Goal: Transaction & Acquisition: Complete application form

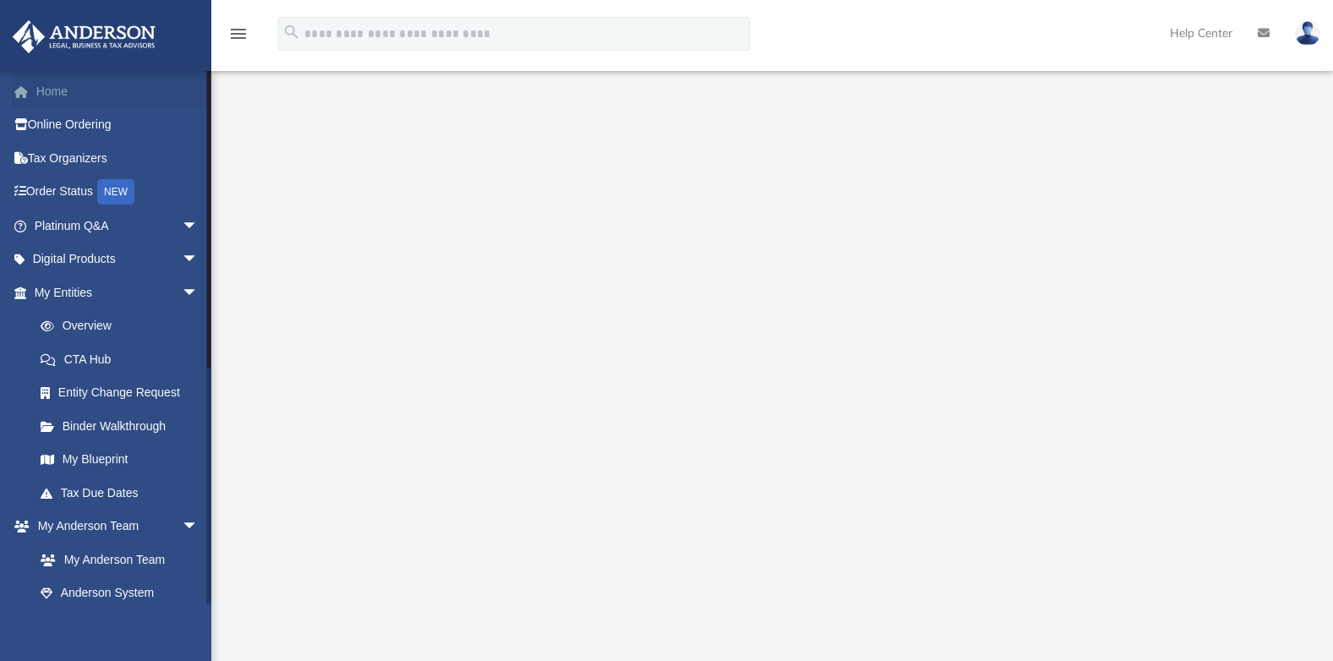
click at [67, 95] on link "Home" at bounding box center [118, 91] width 212 height 34
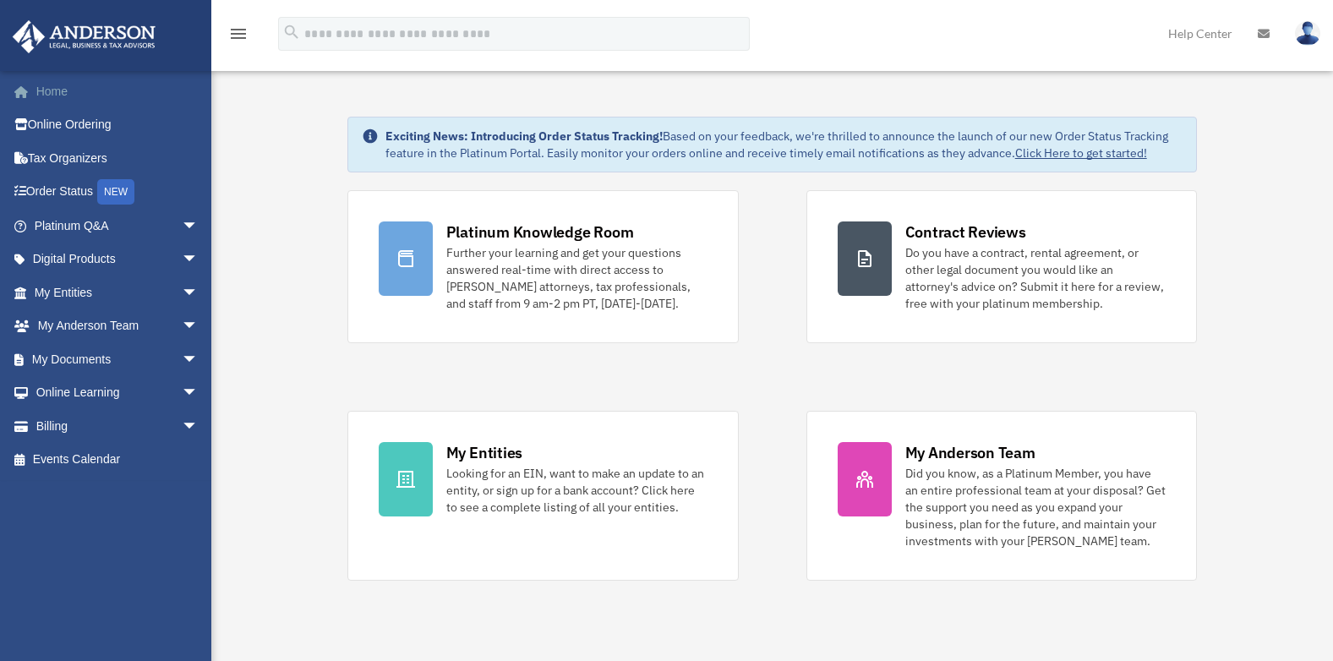
click at [71, 90] on link "Home" at bounding box center [118, 91] width 212 height 34
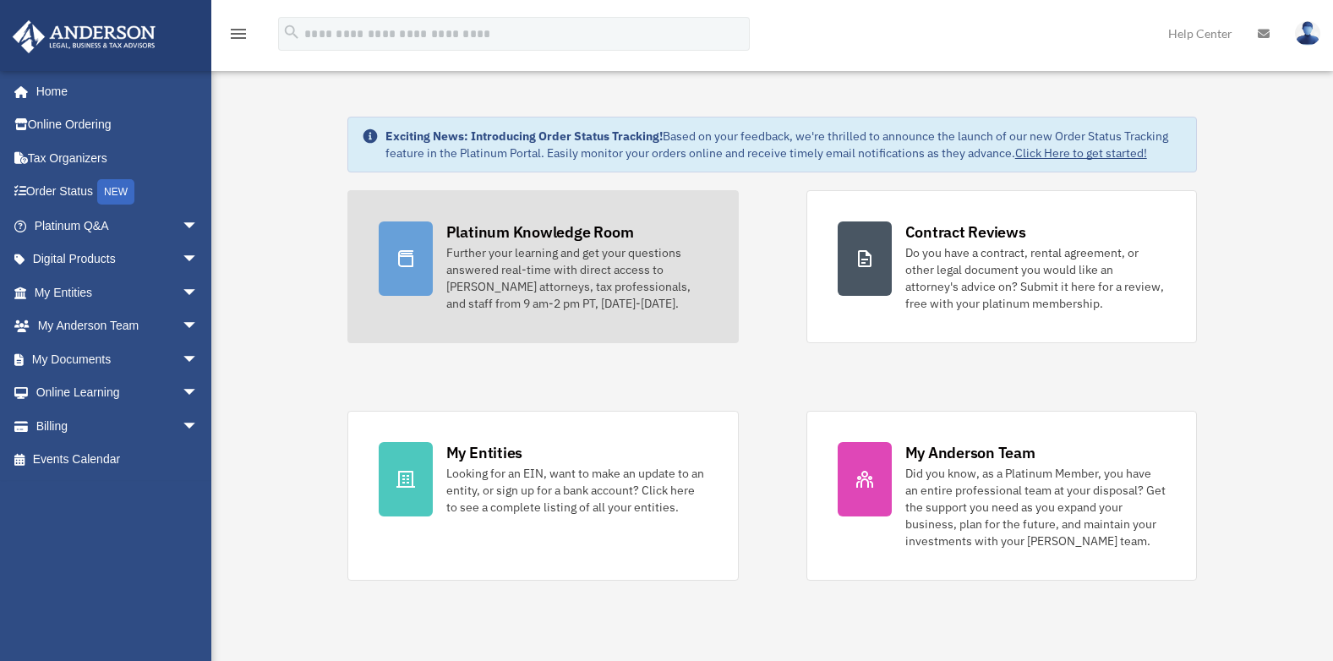
click at [593, 265] on div "Further your learning and get your questions answered real-time with direct acc…" at bounding box center [576, 278] width 261 height 68
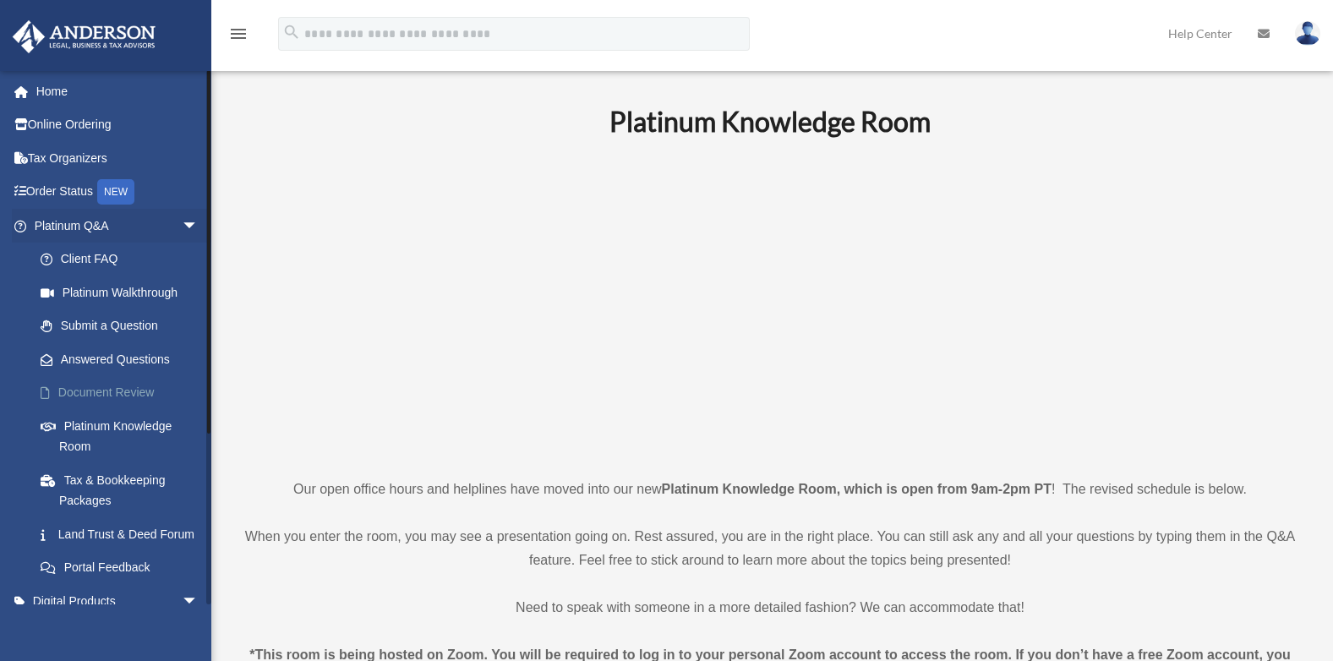
click at [126, 389] on link "Document Review" at bounding box center [124, 393] width 200 height 34
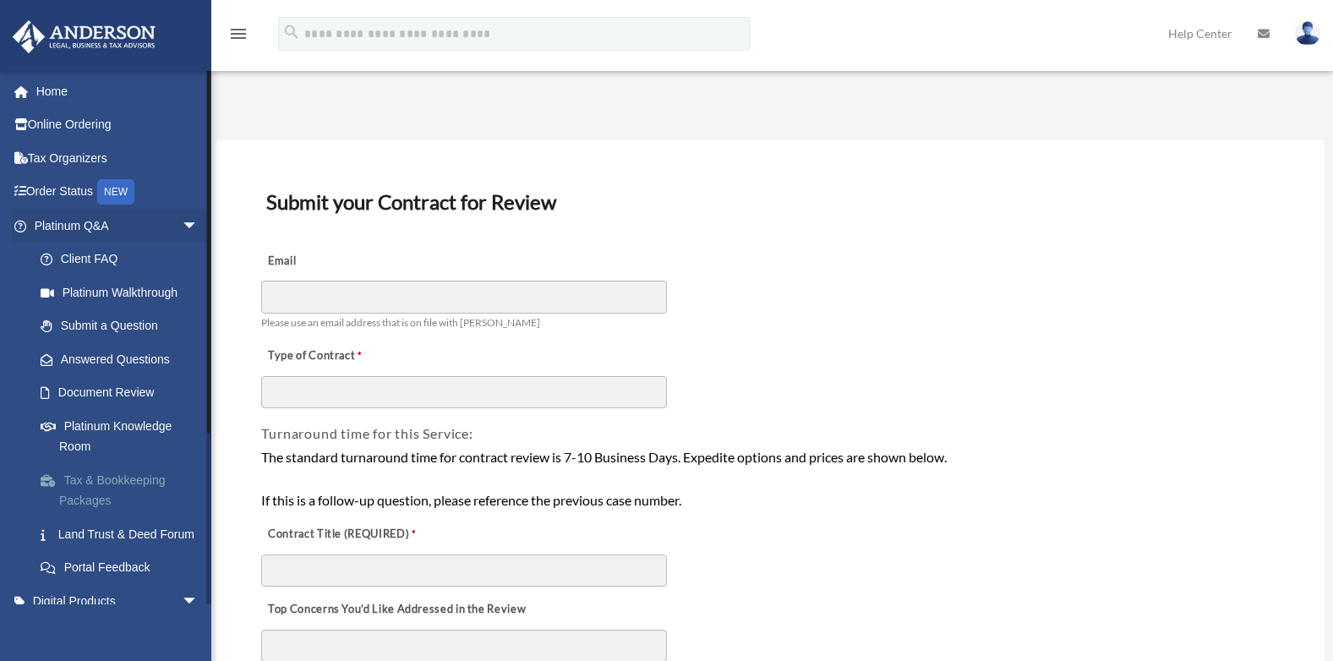
click at [140, 479] on link "Tax & Bookkeeping Packages" at bounding box center [124, 490] width 200 height 54
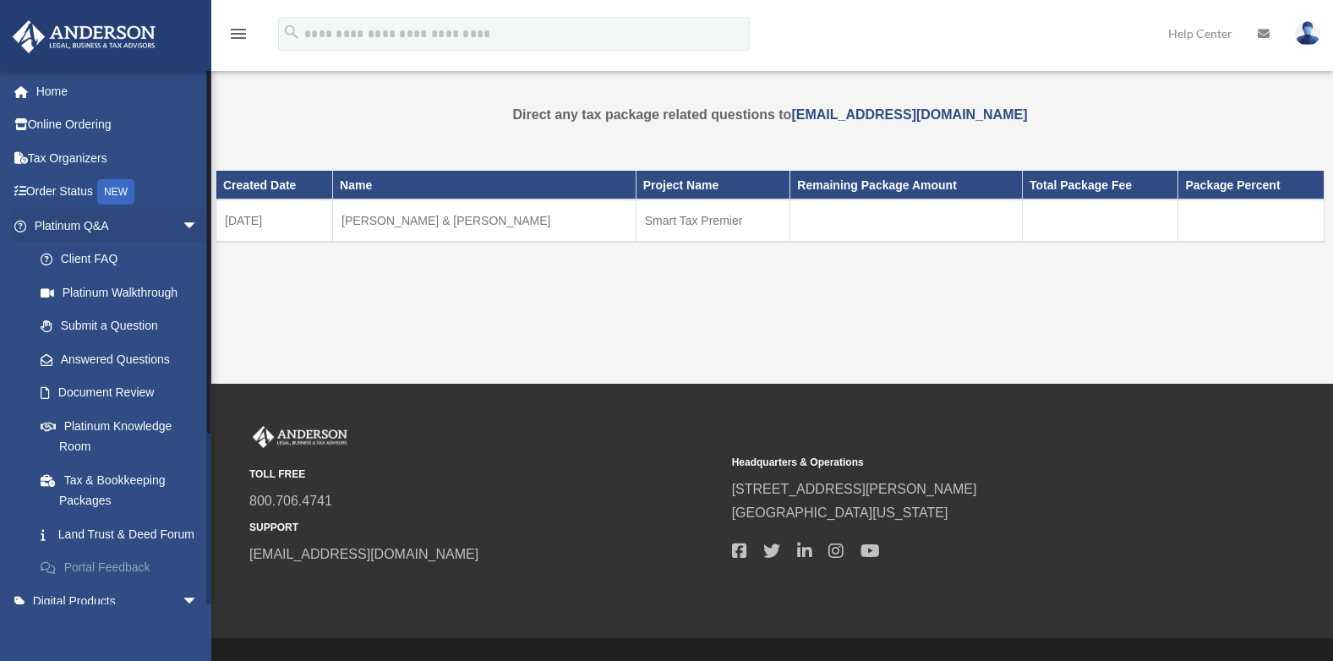
click at [82, 585] on link "Portal Feedback" at bounding box center [124, 568] width 200 height 34
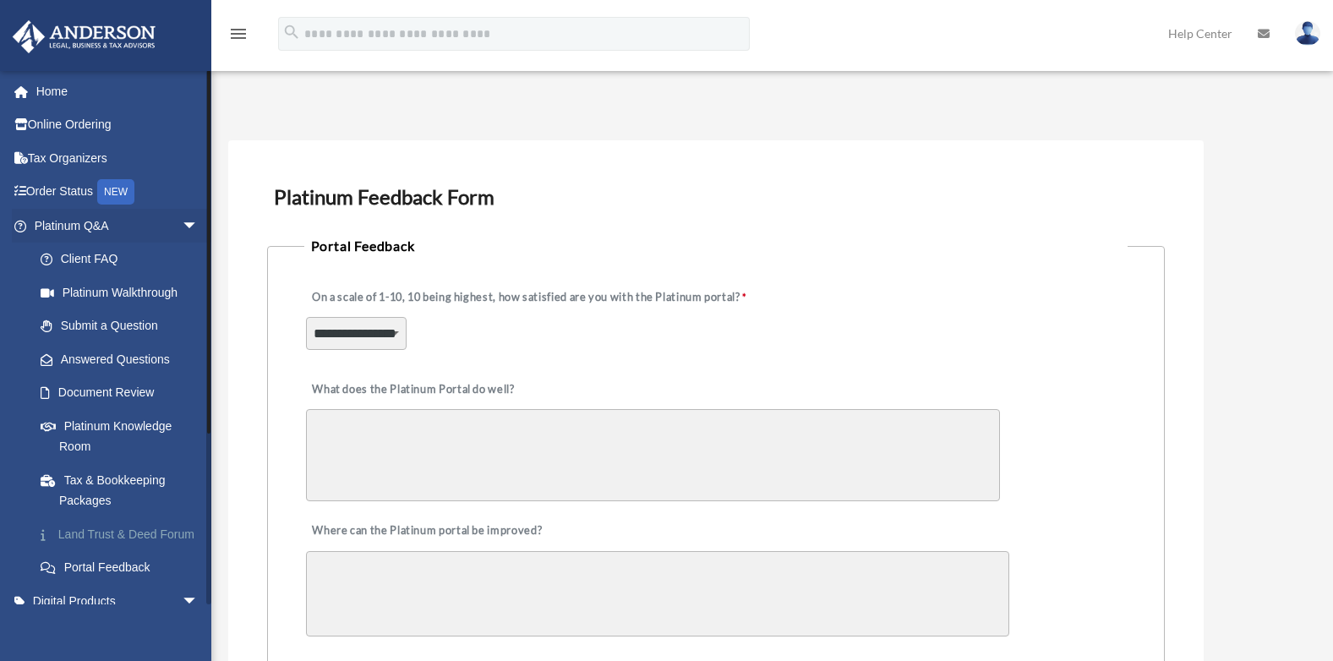
click at [85, 549] on link "Land Trust & Deed Forum" at bounding box center [124, 534] width 200 height 34
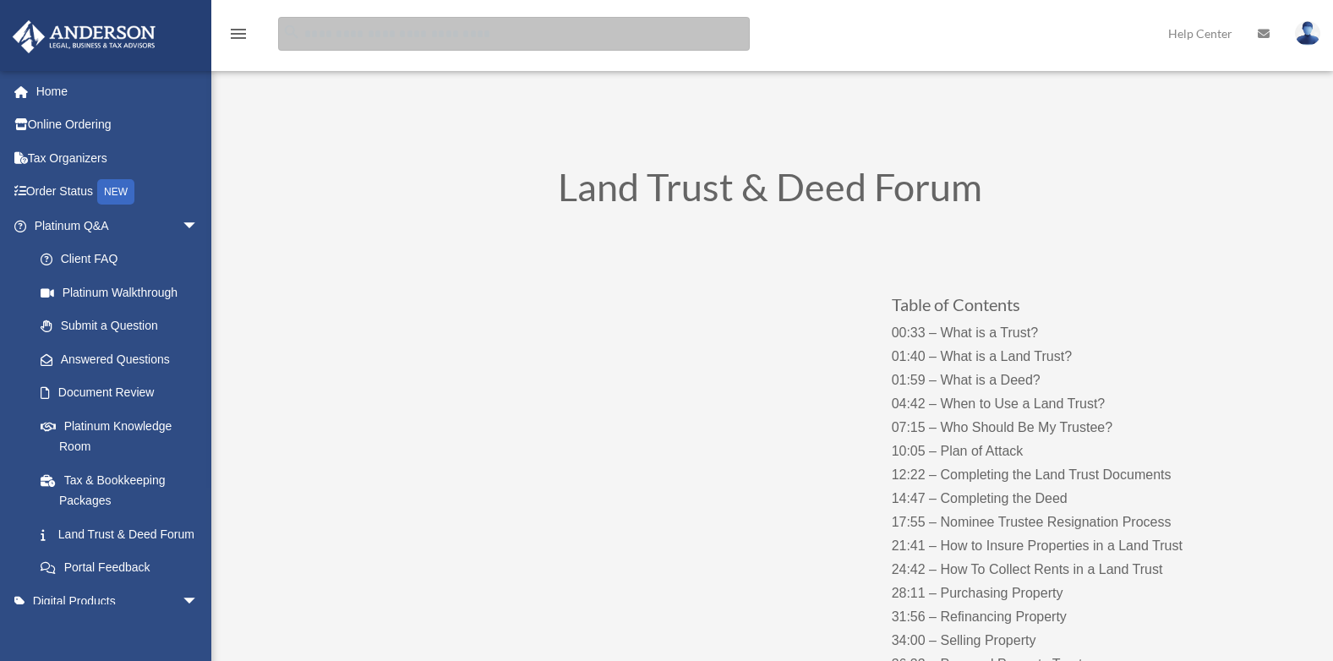
click at [455, 35] on input "search" at bounding box center [514, 34] width 472 height 34
type input "**********"
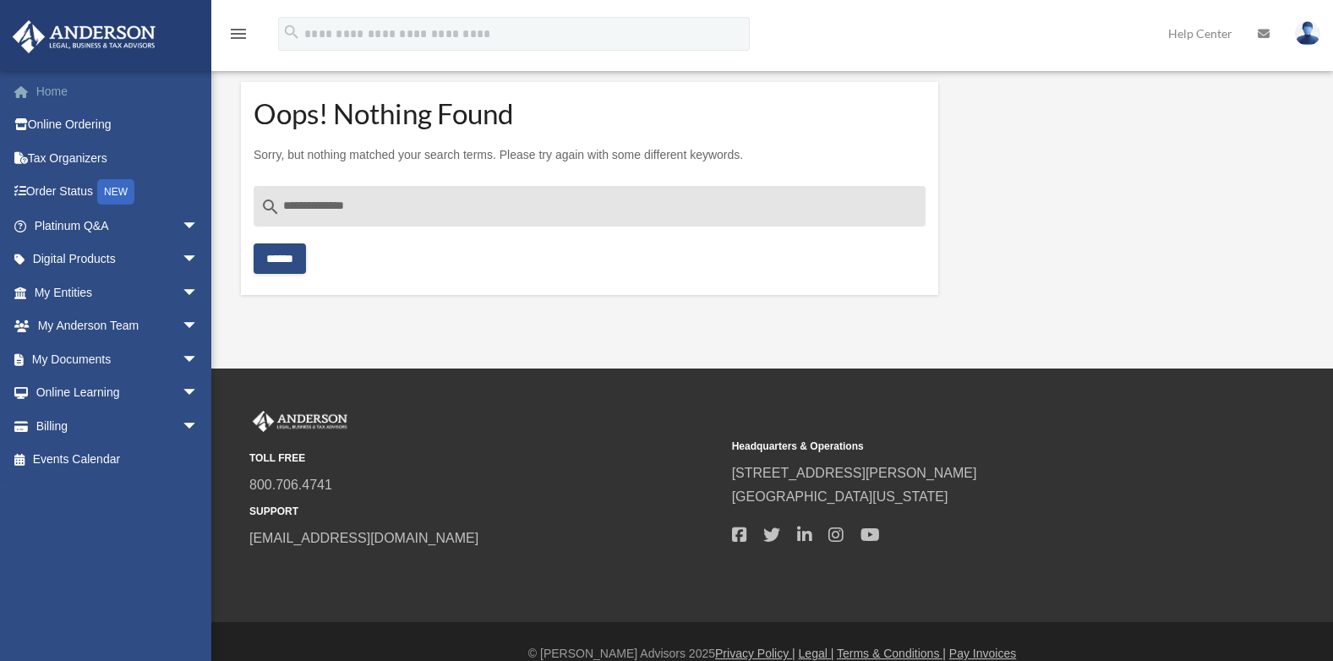
click at [63, 100] on link "Home" at bounding box center [118, 91] width 212 height 34
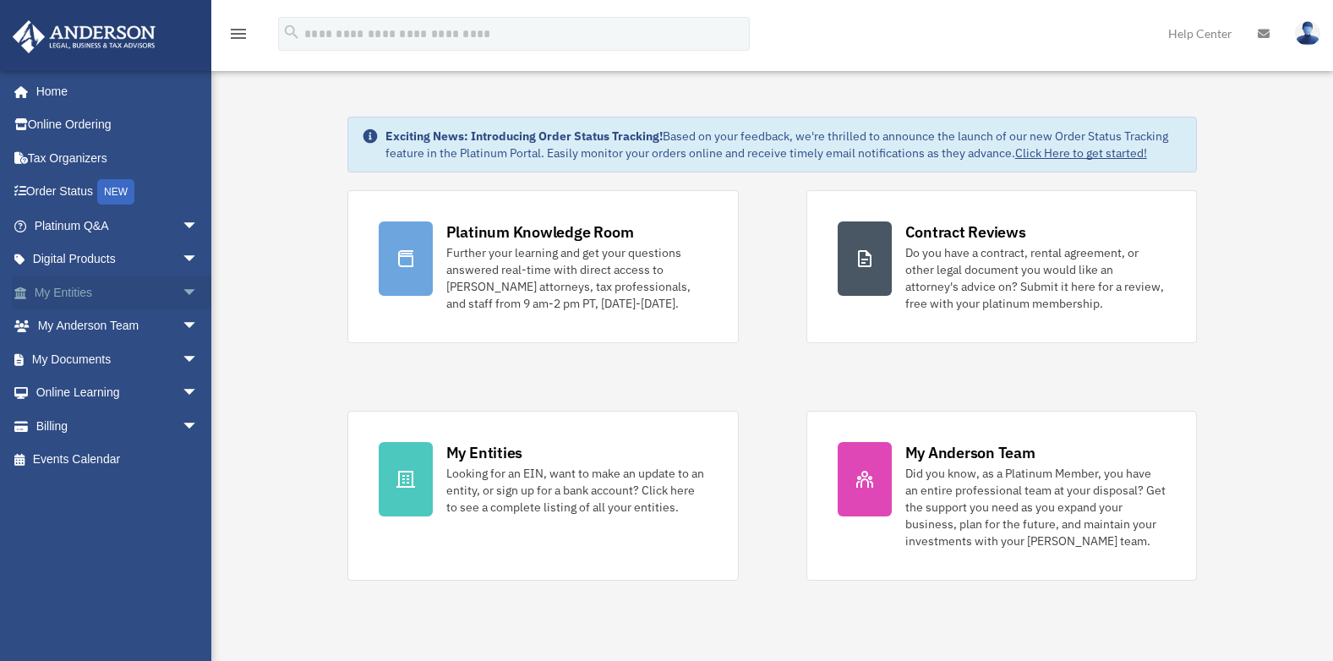
click at [87, 292] on link "My Entities arrow_drop_down" at bounding box center [118, 293] width 212 height 34
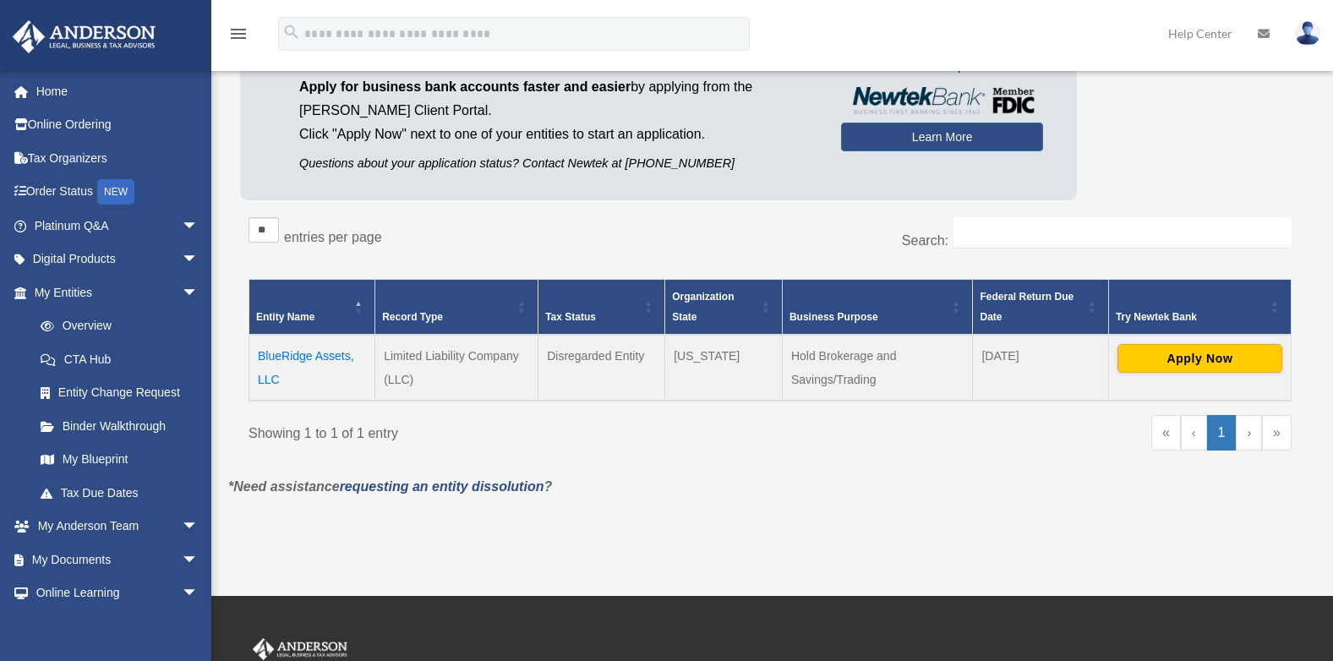
scroll to position [143, 0]
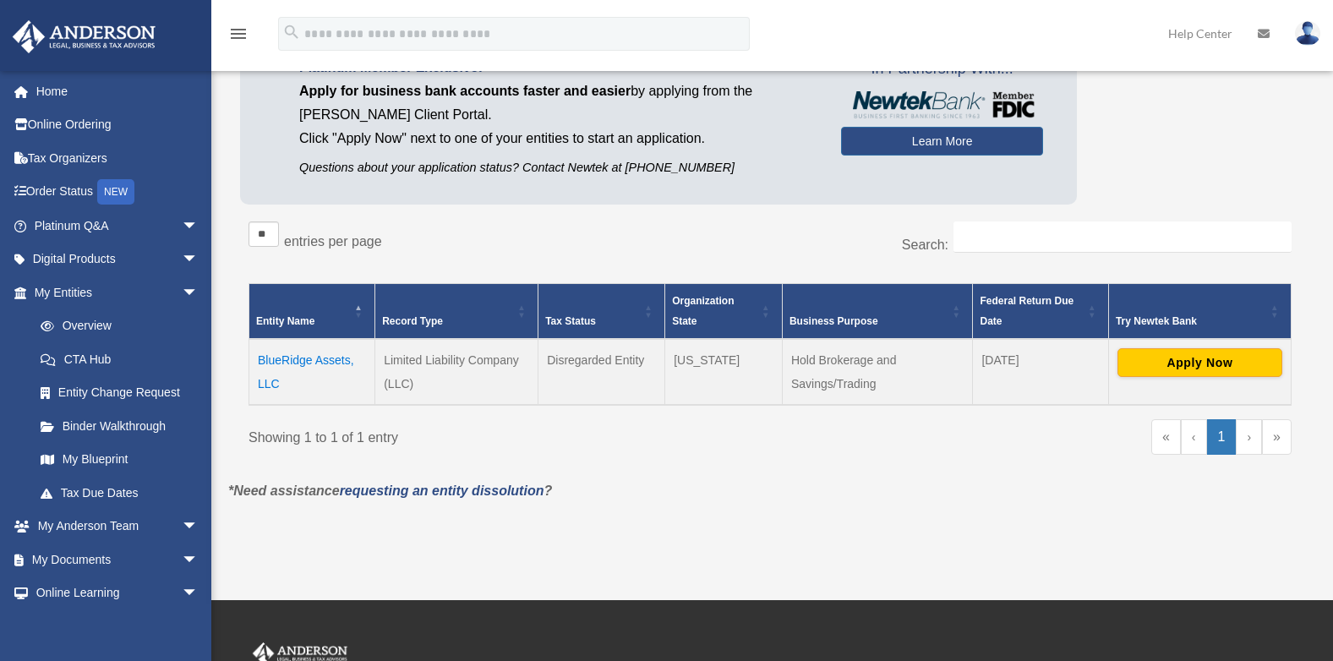
click at [322, 360] on td "BlueRidge Assets, LLC" at bounding box center [312, 372] width 126 height 66
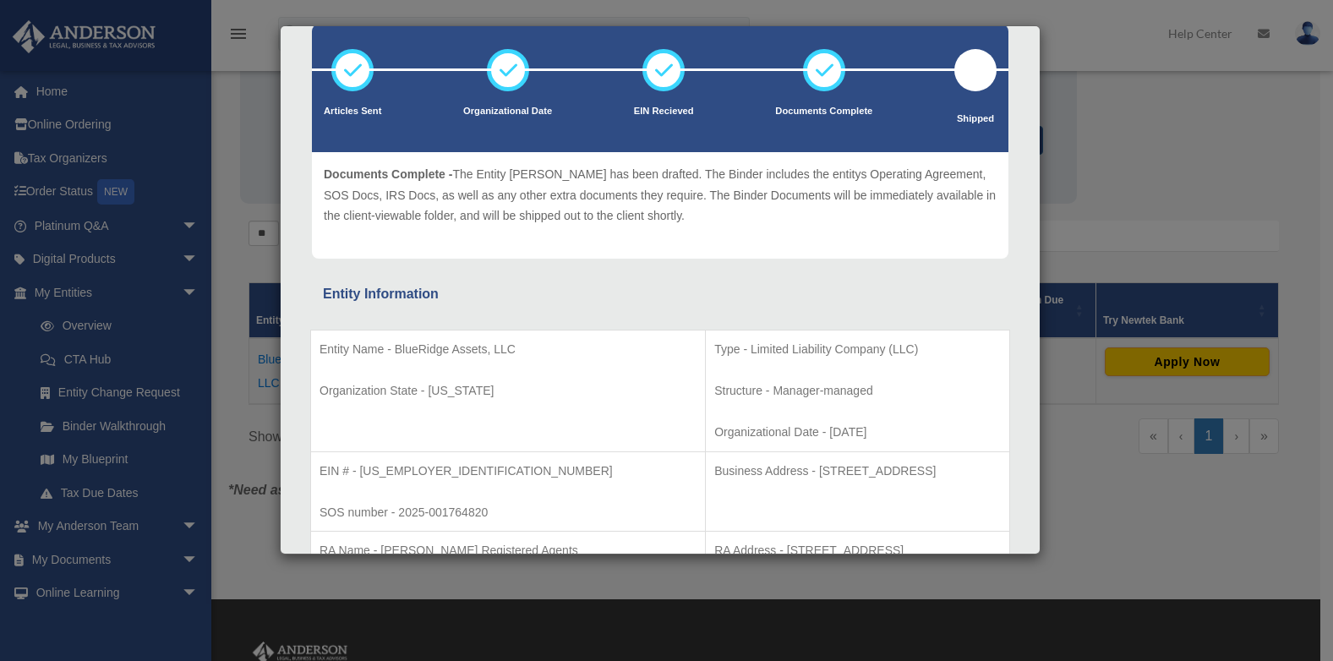
scroll to position [0, 0]
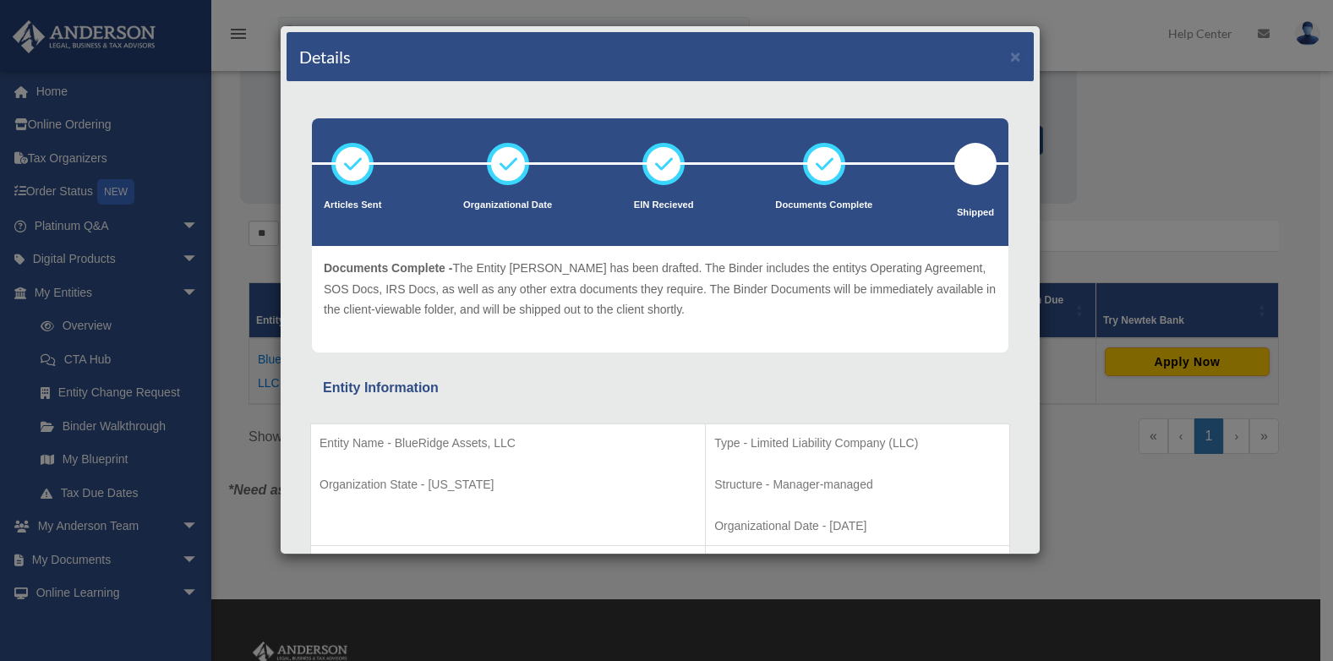
click at [1095, 154] on div "Details × Articles Sent Organizational Date" at bounding box center [666, 330] width 1333 height 661
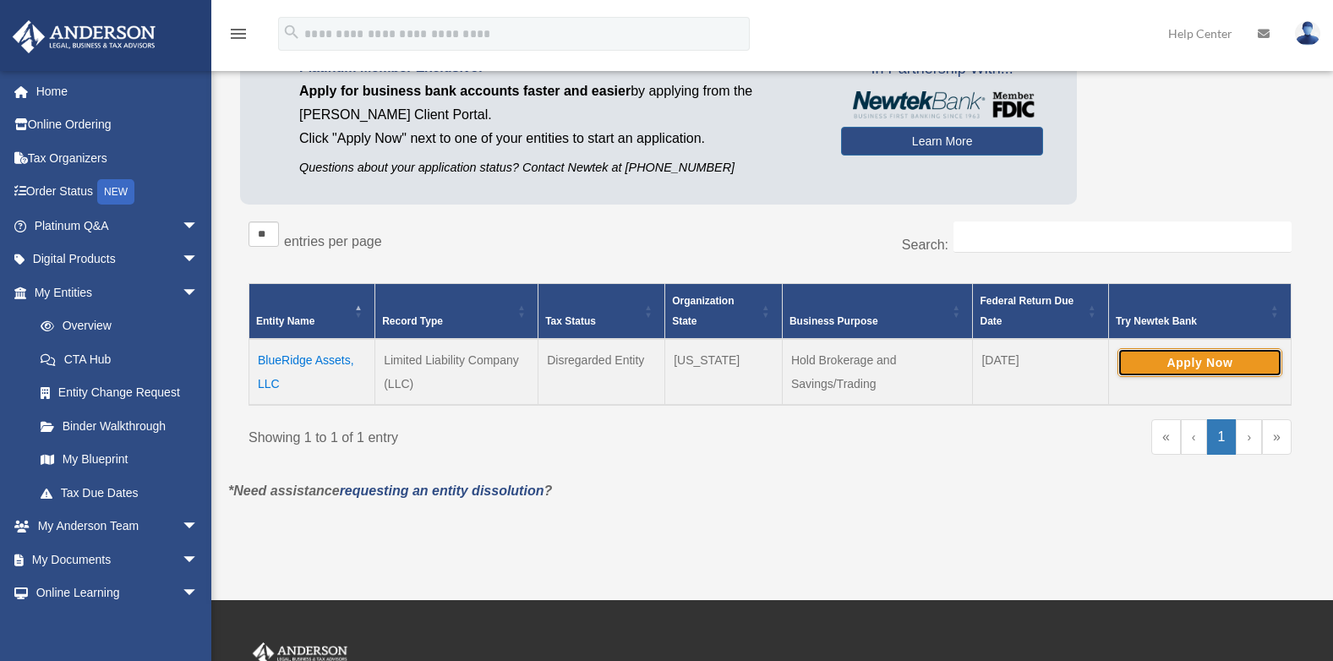
click at [1169, 357] on button "Apply Now" at bounding box center [1199, 362] width 165 height 29
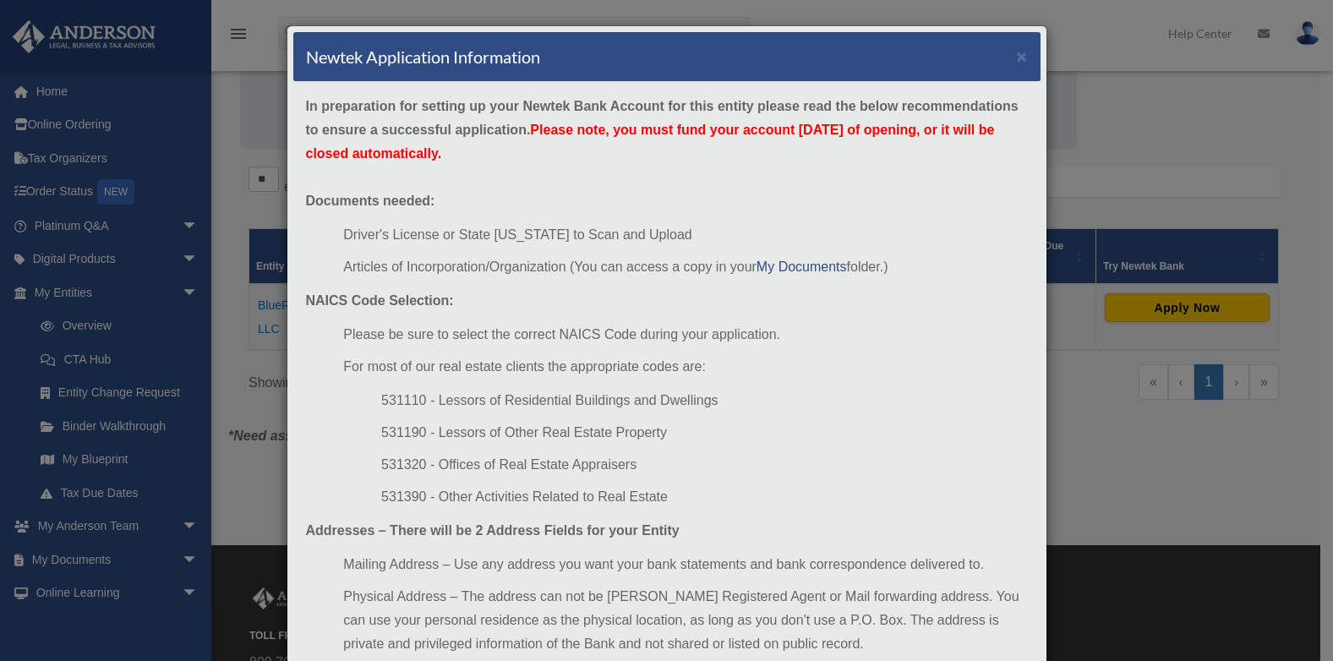
scroll to position [194, 0]
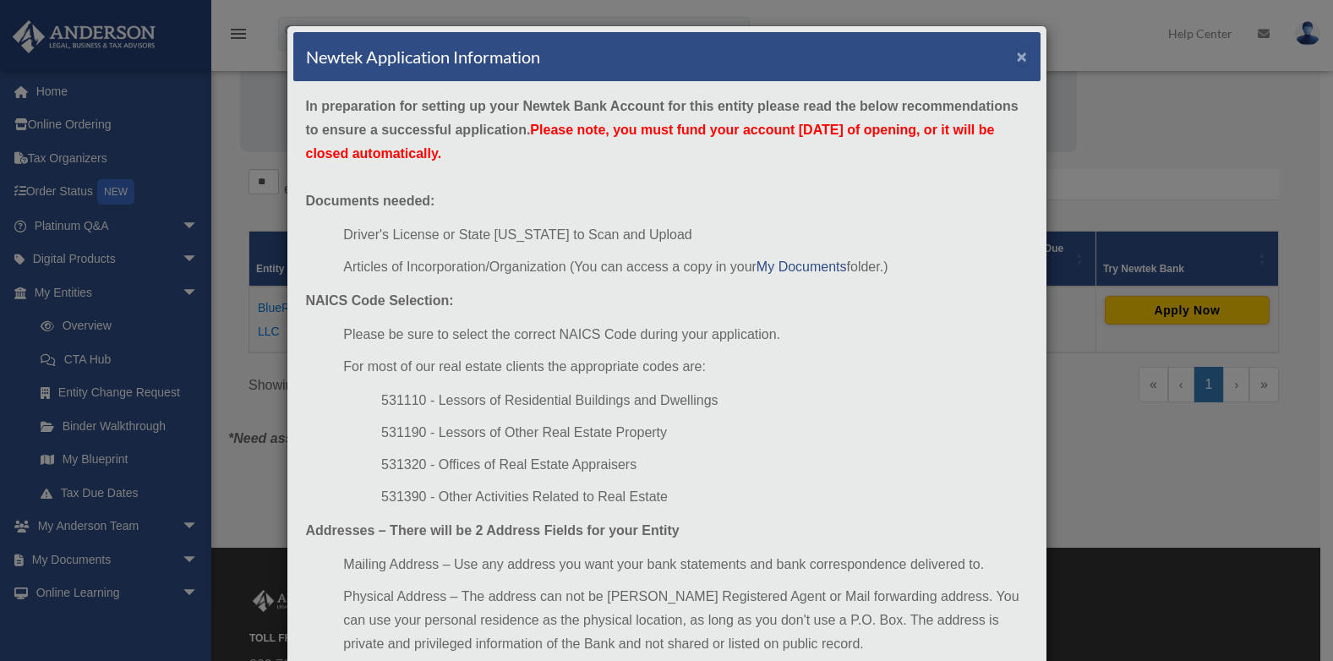
click at [1017, 57] on button "×" at bounding box center [1022, 56] width 11 height 18
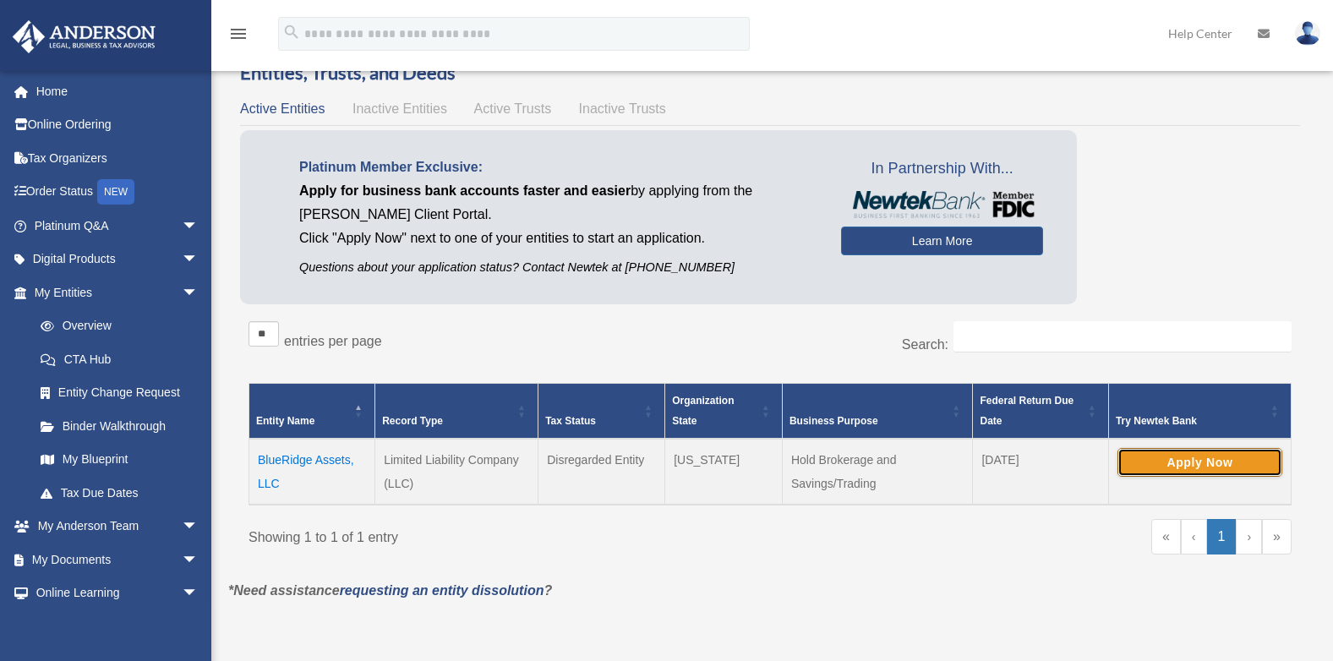
scroll to position [41, 0]
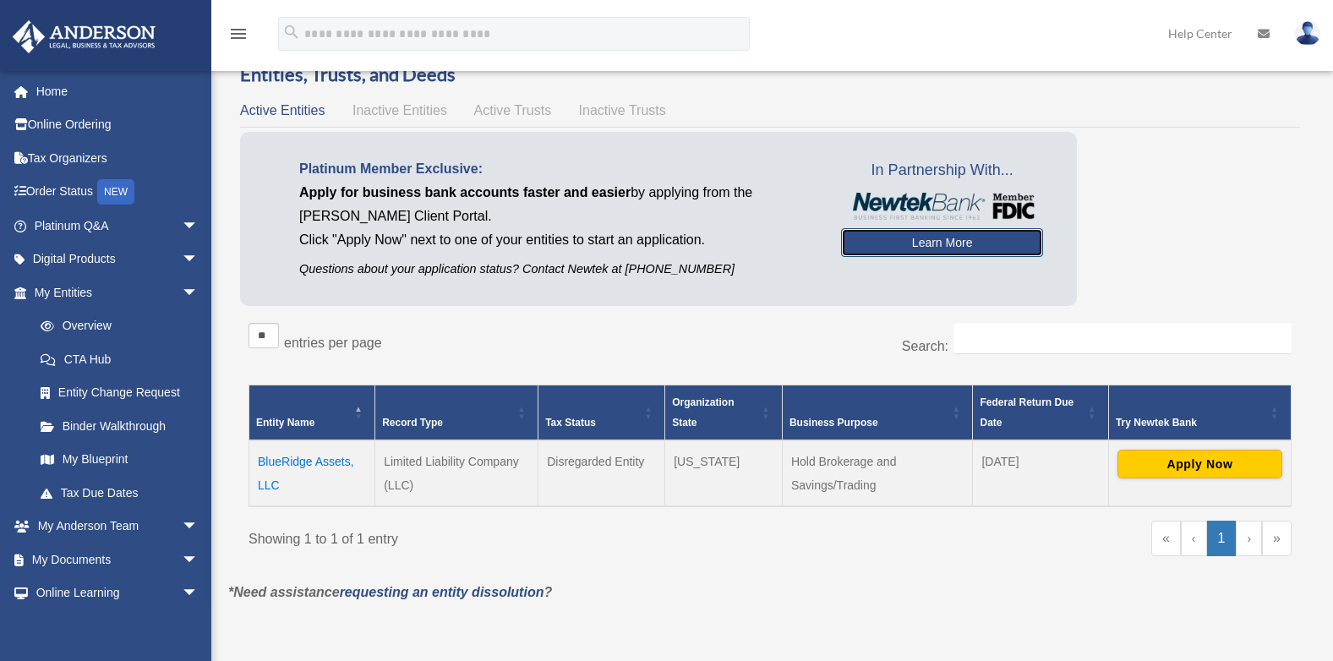
click at [1011, 237] on link "Learn More" at bounding box center [942, 242] width 202 height 29
click at [935, 257] on link "Learn More" at bounding box center [942, 242] width 202 height 29
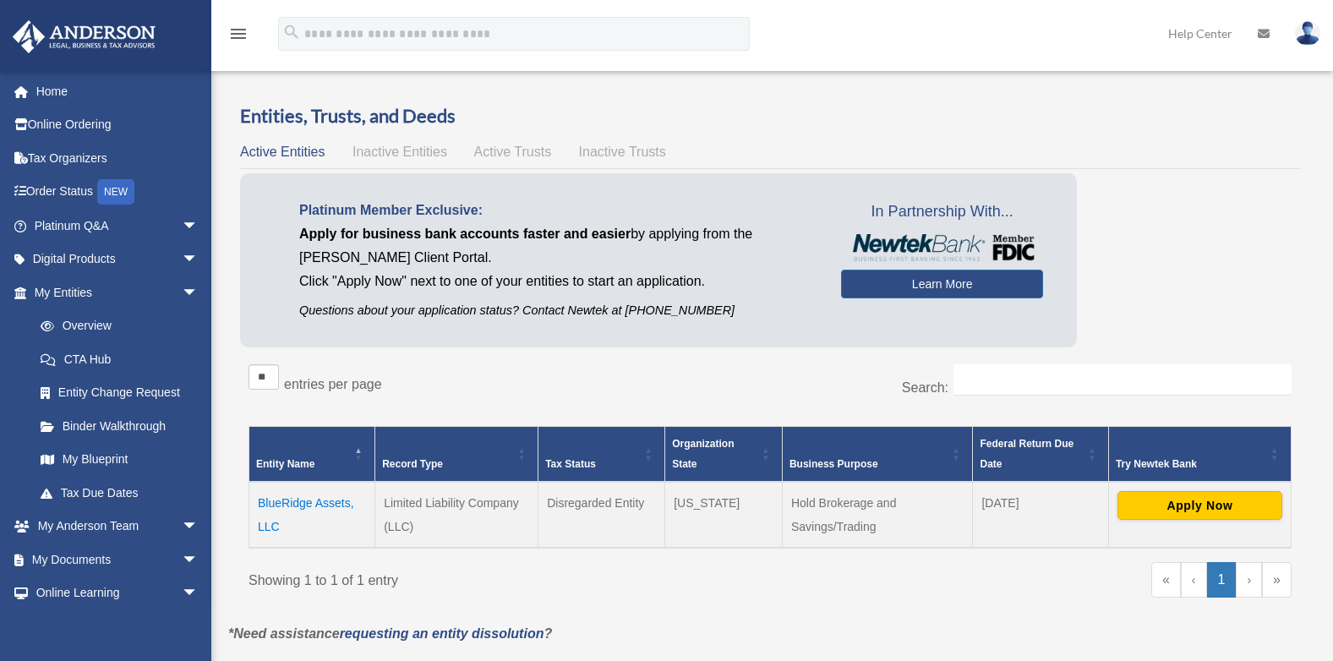
scroll to position [41, 0]
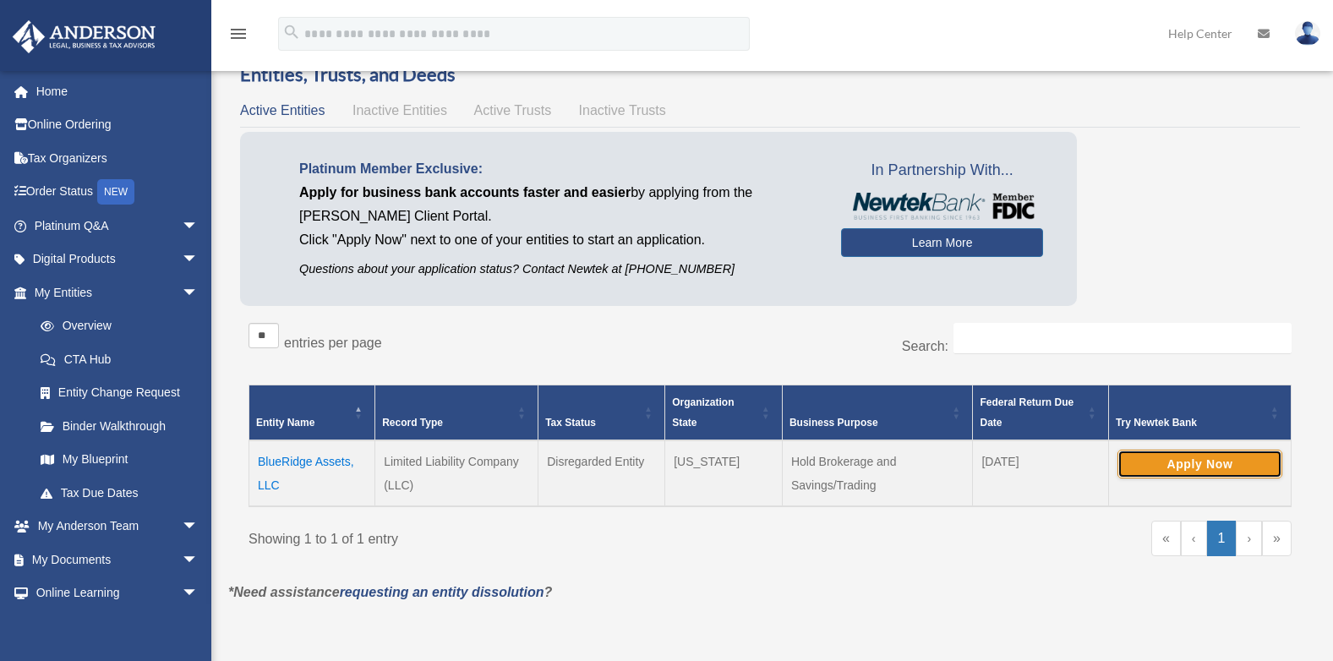
click at [1211, 466] on button "Apply Now" at bounding box center [1199, 464] width 165 height 29
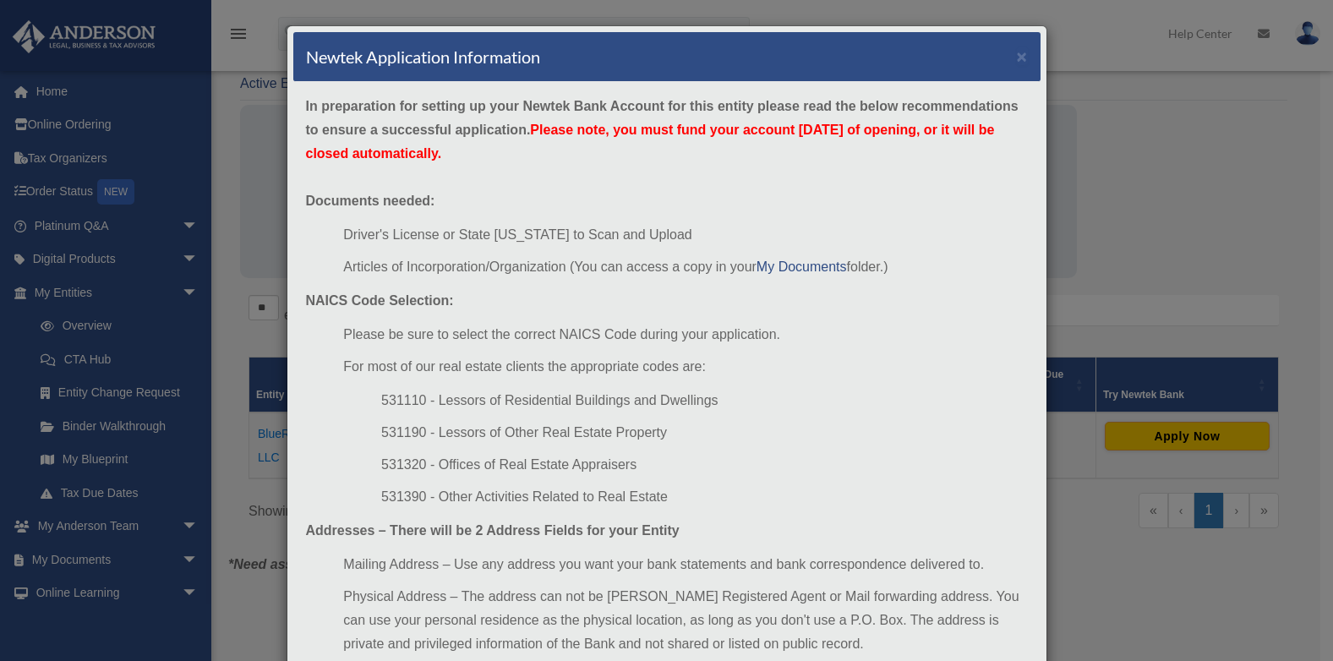
scroll to position [70, 0]
click at [1017, 56] on button "×" at bounding box center [1022, 56] width 11 height 18
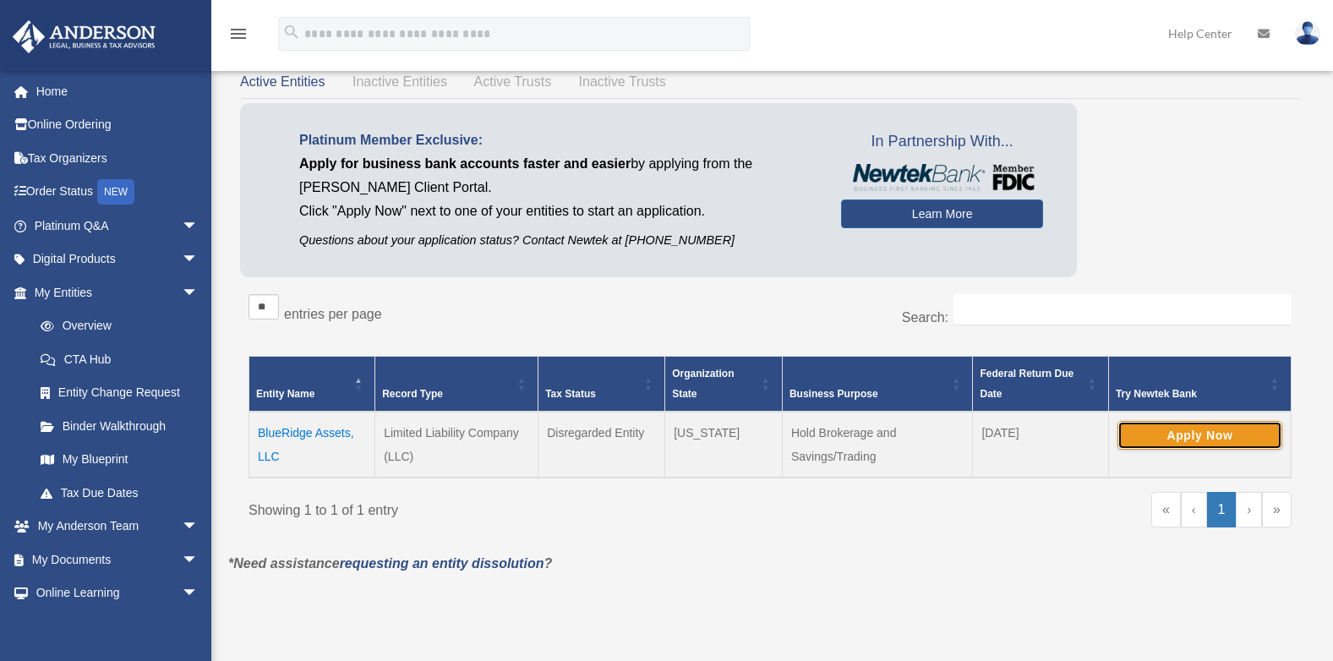
click at [1160, 434] on button "Apply Now" at bounding box center [1199, 435] width 165 height 29
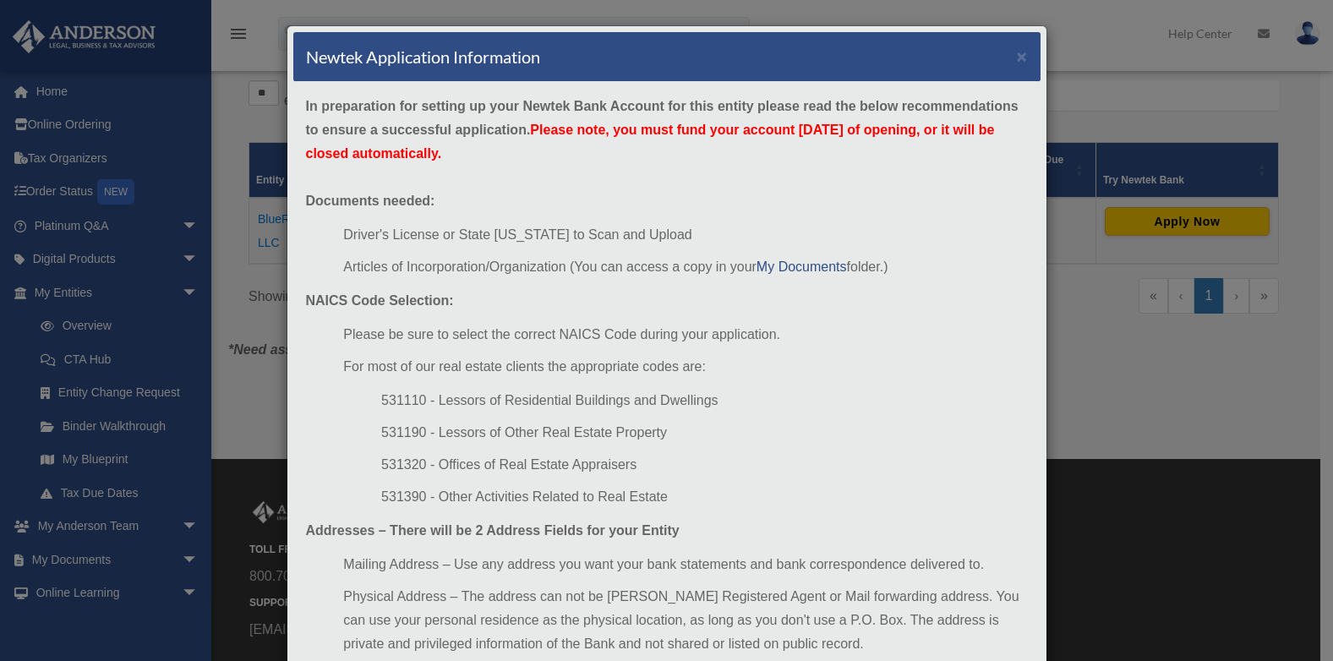
scroll to position [293, 0]
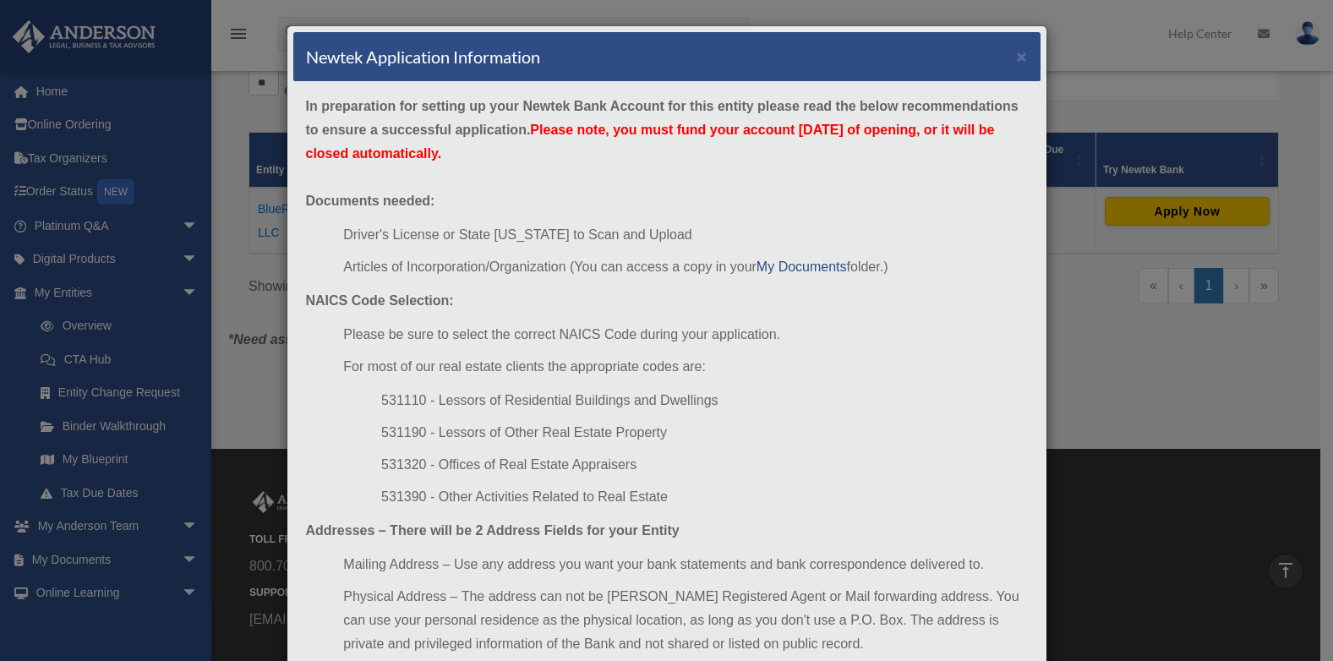
click at [990, 380] on ul "Please be sure to select the correct NAICS Code during your application. For mo…" at bounding box center [667, 416] width 722 height 186
click at [939, 145] on div "In preparation for setting up your Newtek Bank Account for this entity please r…" at bounding box center [666, 413] width 747 height 662
click at [709, 542] on div "In preparation for setting up your Newtek Bank Account for this entity please r…" at bounding box center [666, 413] width 747 height 662
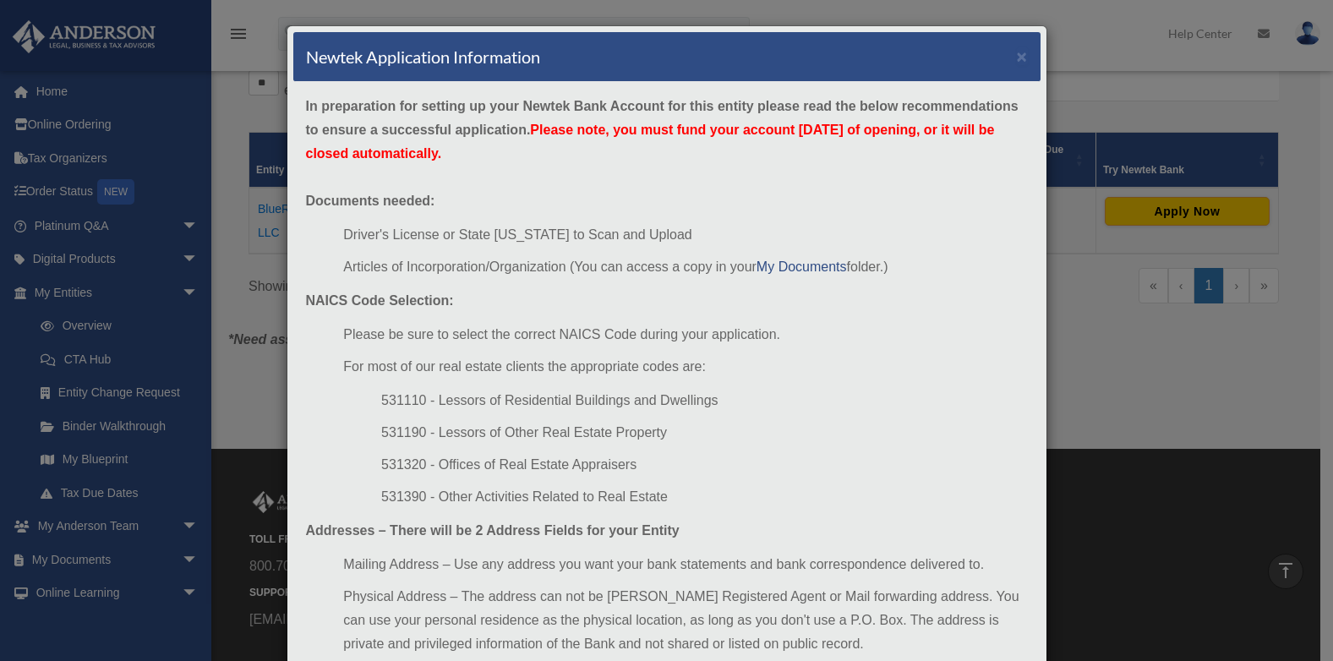
click at [1021, 58] on div "Newtek Application Information ×" at bounding box center [666, 57] width 747 height 50
click at [1022, 60] on div "Newtek Application Information ×" at bounding box center [666, 57] width 747 height 50
click at [1009, 60] on div "Newtek Application Information ×" at bounding box center [666, 57] width 747 height 50
click at [1018, 53] on button "×" at bounding box center [1022, 56] width 11 height 18
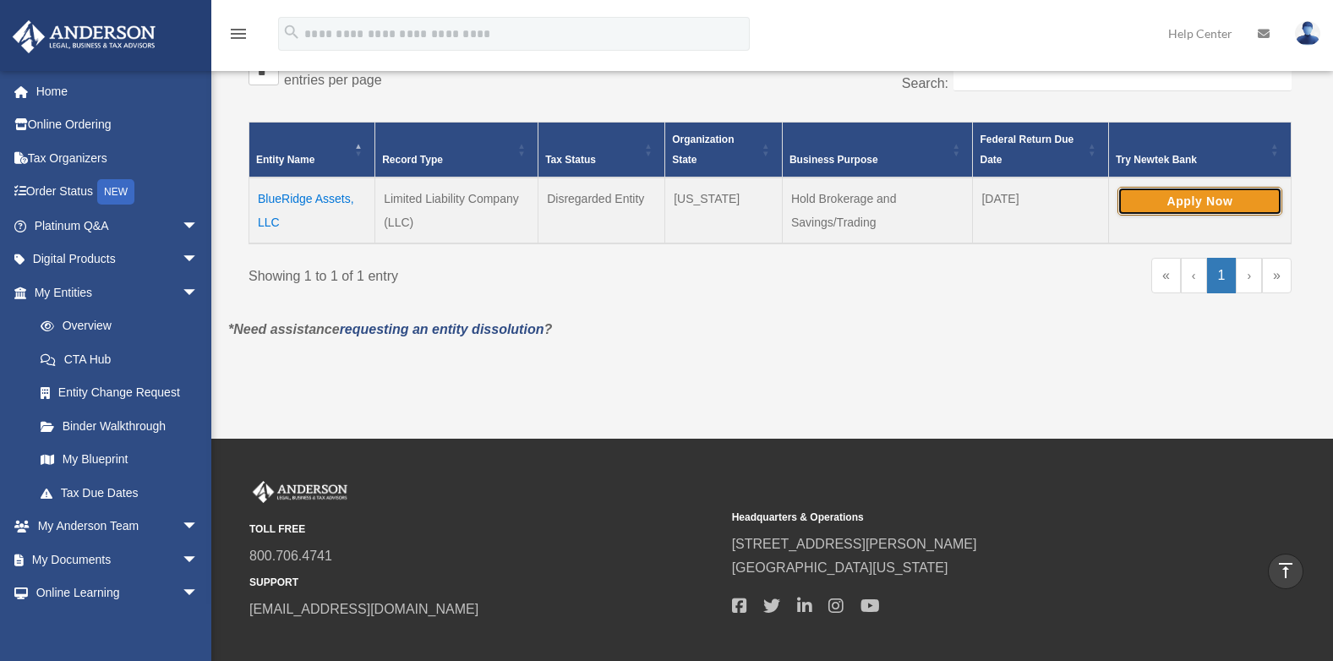
scroll to position [399, 0]
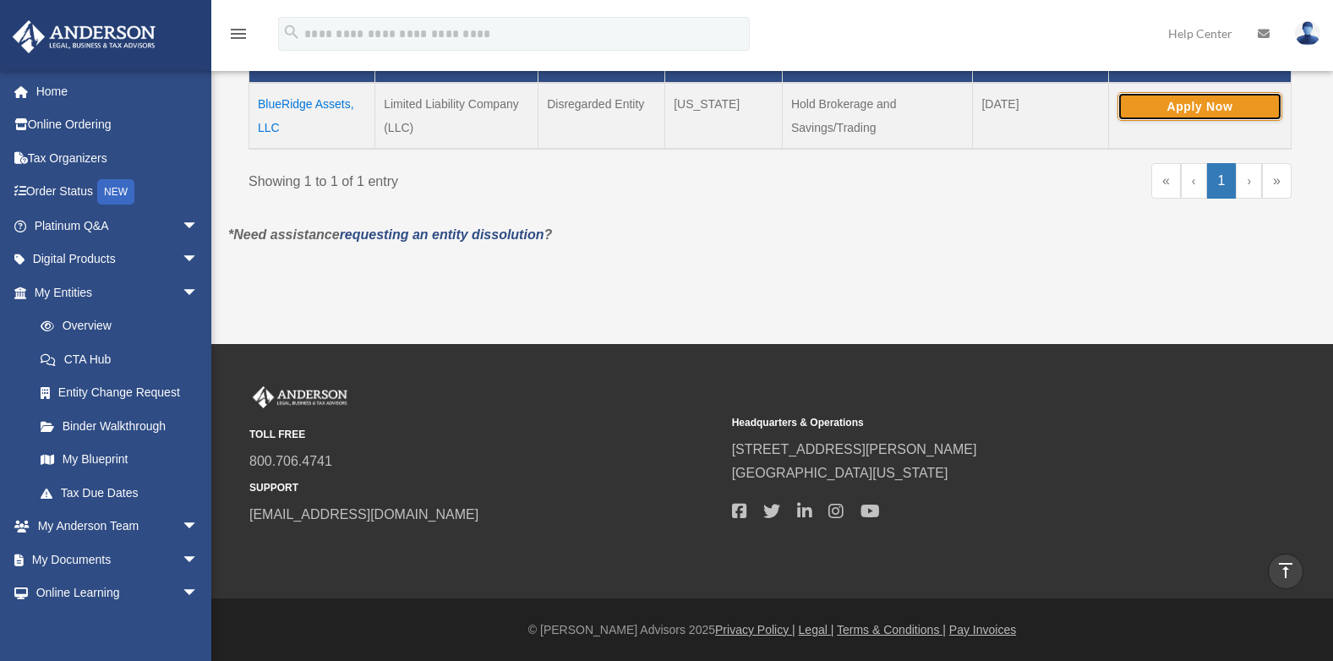
click at [1233, 96] on button "Apply Now" at bounding box center [1199, 106] width 165 height 29
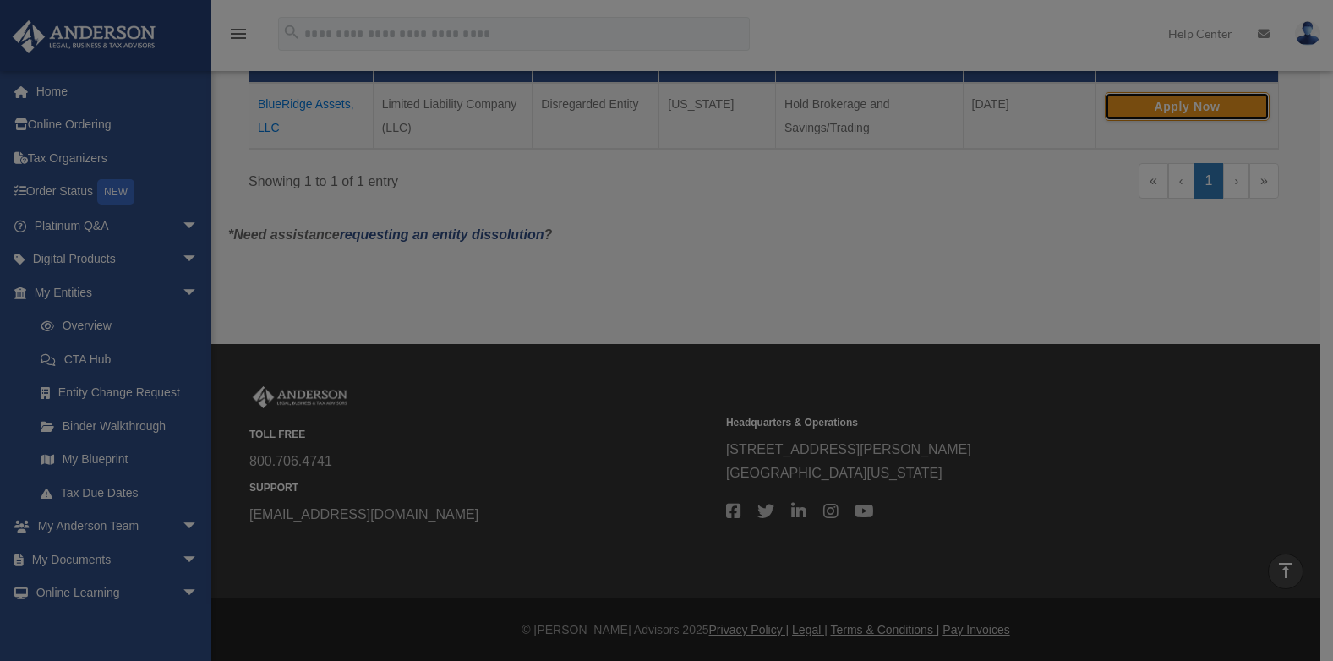
scroll to position [398, 0]
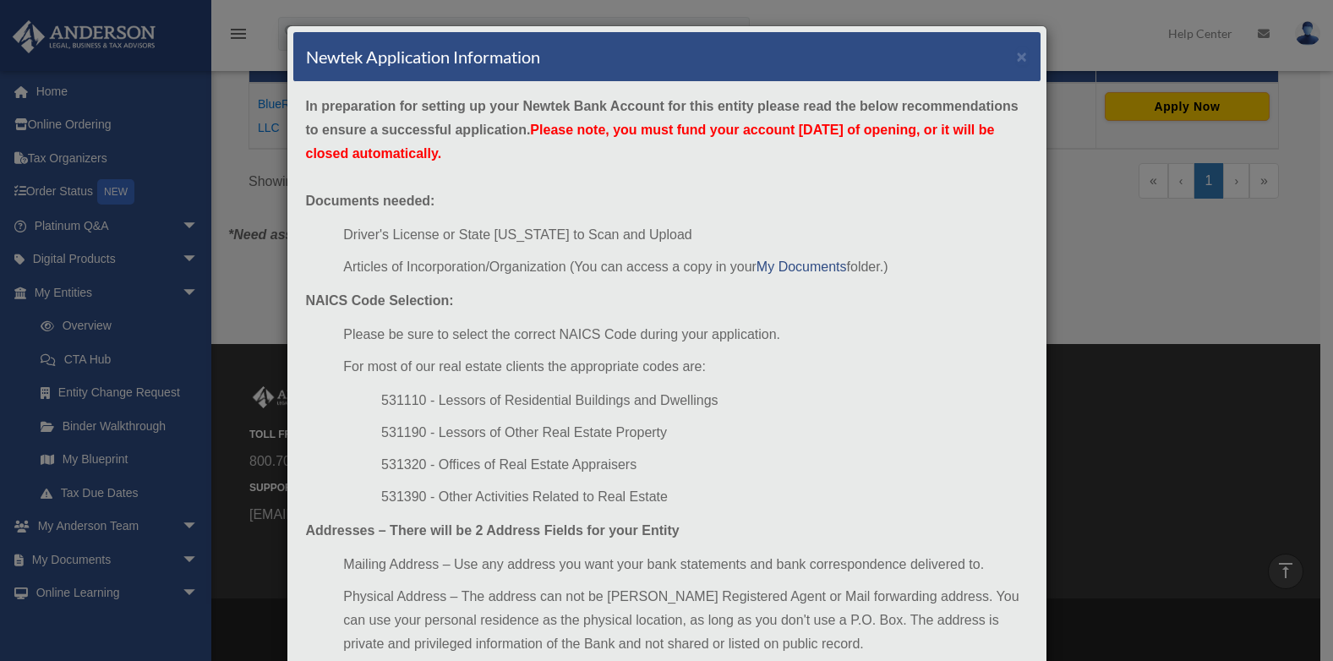
drag, startPoint x: 875, startPoint y: 385, endPoint x: 888, endPoint y: 420, distance: 37.2
click at [888, 420] on ul "Please be sure to select the correct NAICS Code during your application. For mo…" at bounding box center [667, 416] width 722 height 186
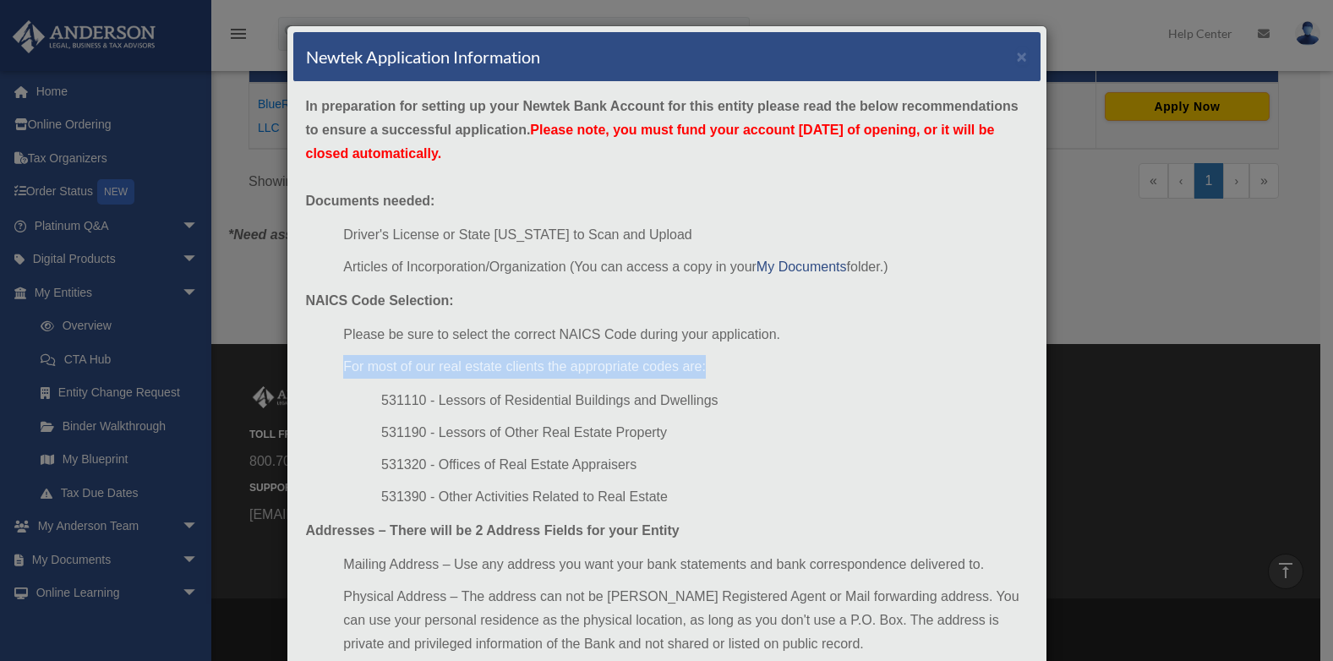
drag, startPoint x: 888, startPoint y: 420, endPoint x: 1040, endPoint y: 316, distance: 183.6
click at [1040, 316] on div "Newtek Application Information × In preparation for setting up your Newtek Bank…" at bounding box center [666, 330] width 1333 height 661
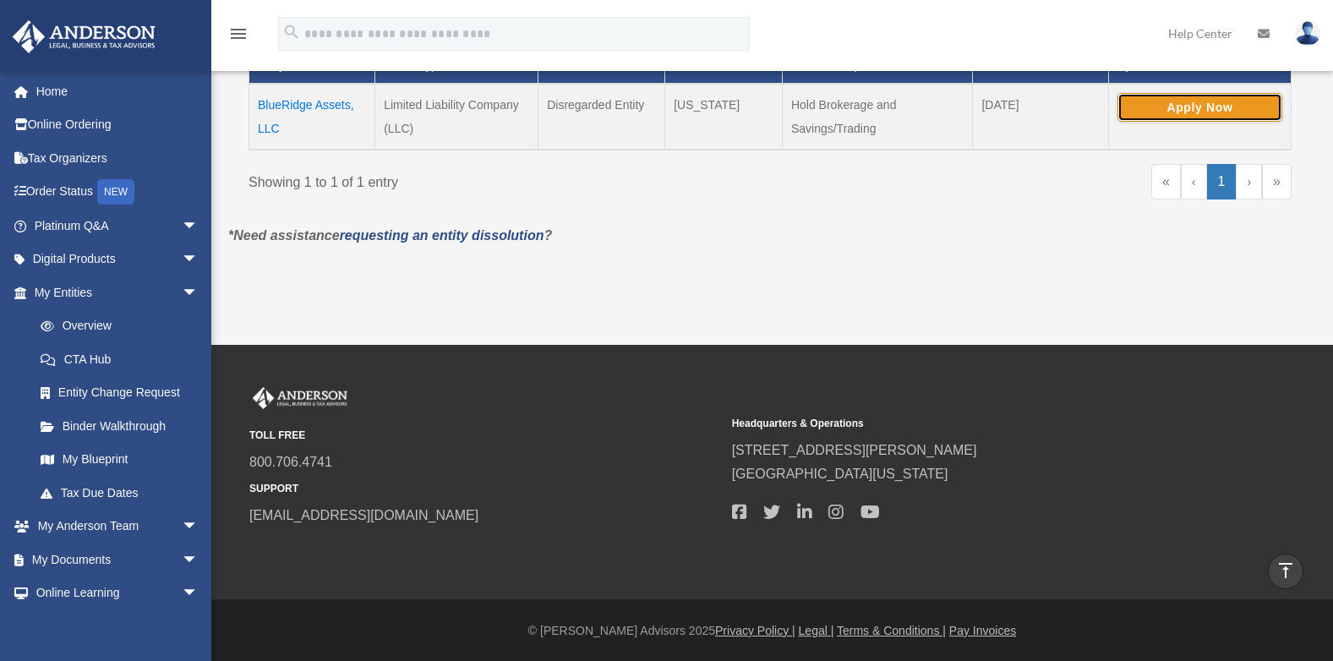
drag, startPoint x: 1040, startPoint y: 316, endPoint x: 1170, endPoint y: 102, distance: 250.4
click at [1170, 102] on button "Apply Now" at bounding box center [1199, 107] width 165 height 29
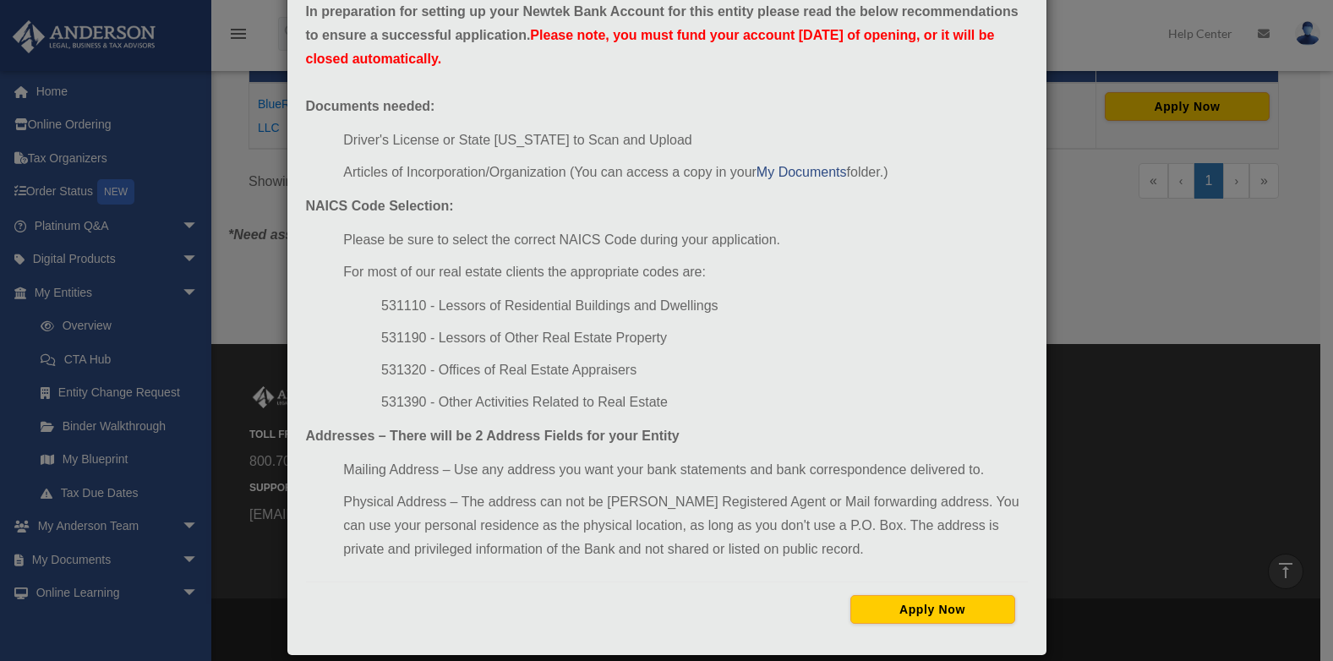
scroll to position [115, 0]
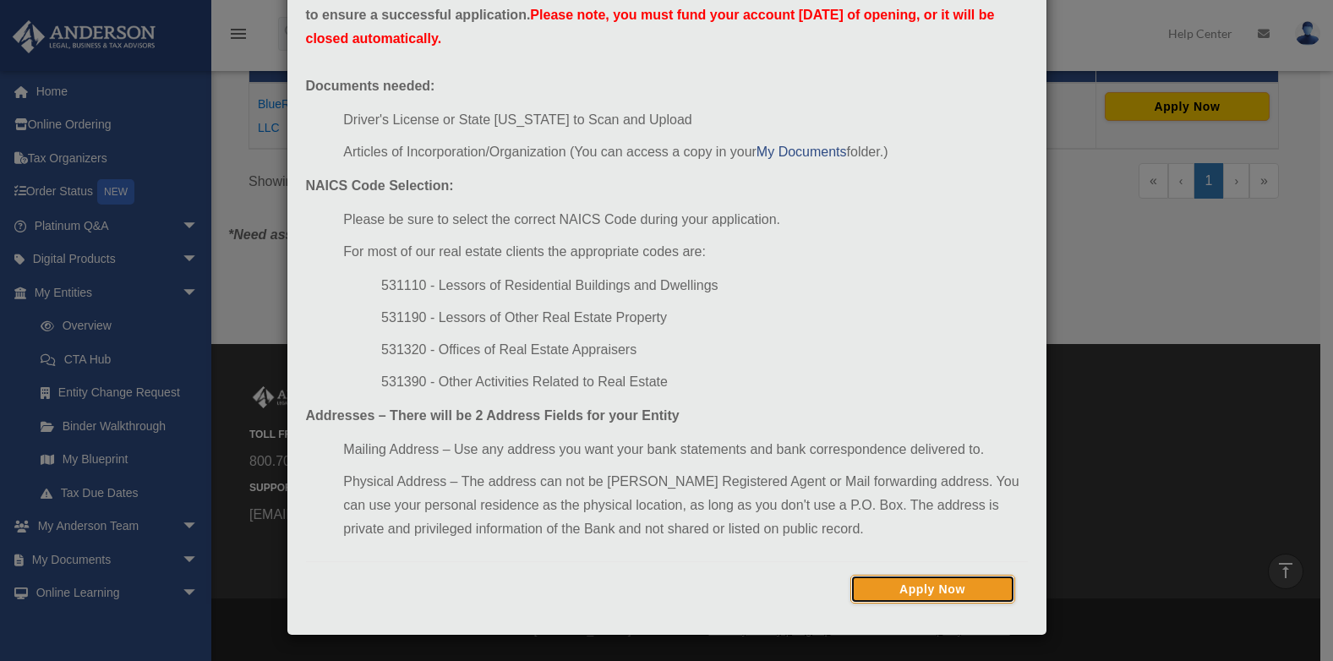
click at [970, 585] on button "Apply Now" at bounding box center [932, 589] width 165 height 29
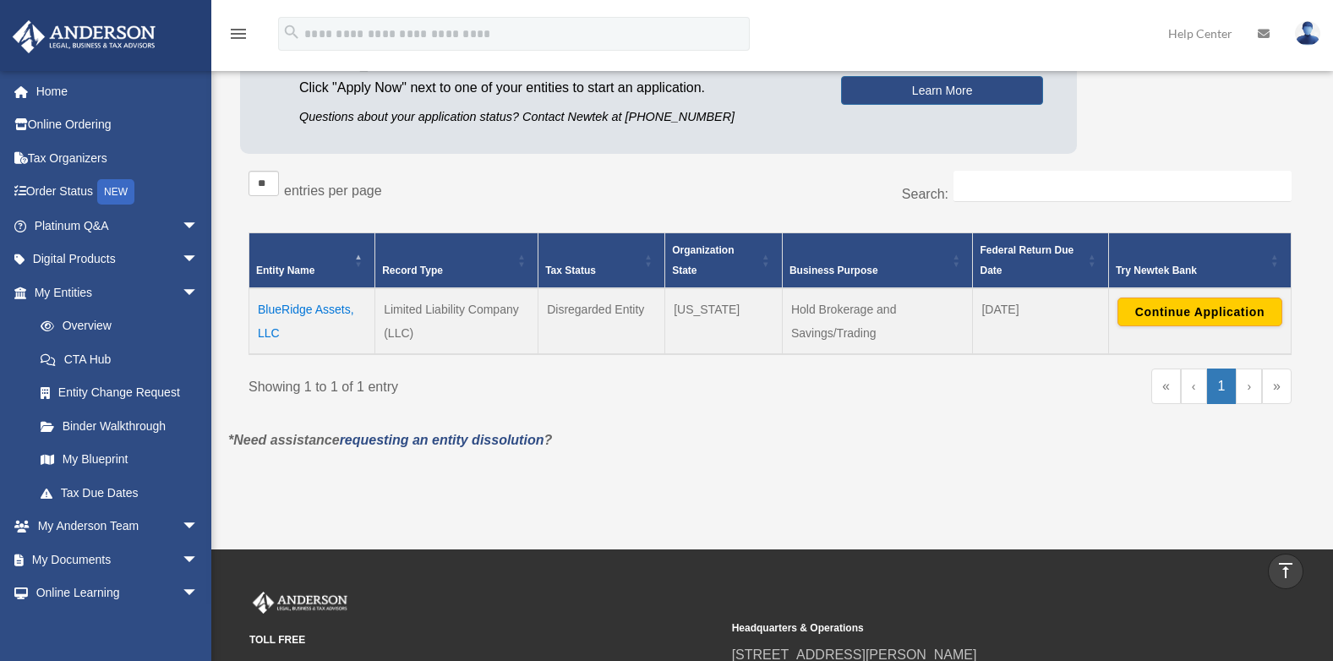
scroll to position [94, 0]
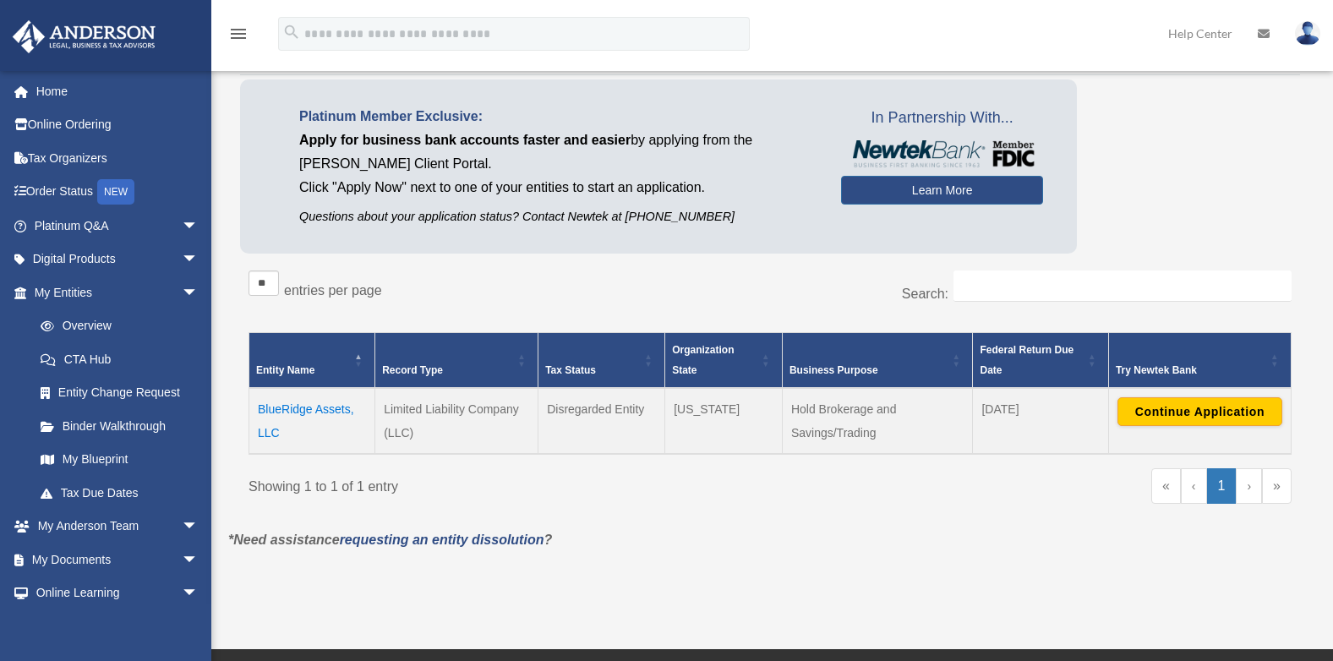
click at [1197, 490] on link "‹" at bounding box center [1194, 486] width 26 height 36
click at [1164, 491] on link "«" at bounding box center [1166, 486] width 30 height 36
click at [1284, 353] on th "Try Newtek Bank" at bounding box center [1199, 361] width 183 height 56
click at [1215, 415] on button "Continue Application" at bounding box center [1199, 411] width 165 height 29
click at [302, 413] on td "BlueRidge Assets, LLC" at bounding box center [312, 421] width 126 height 66
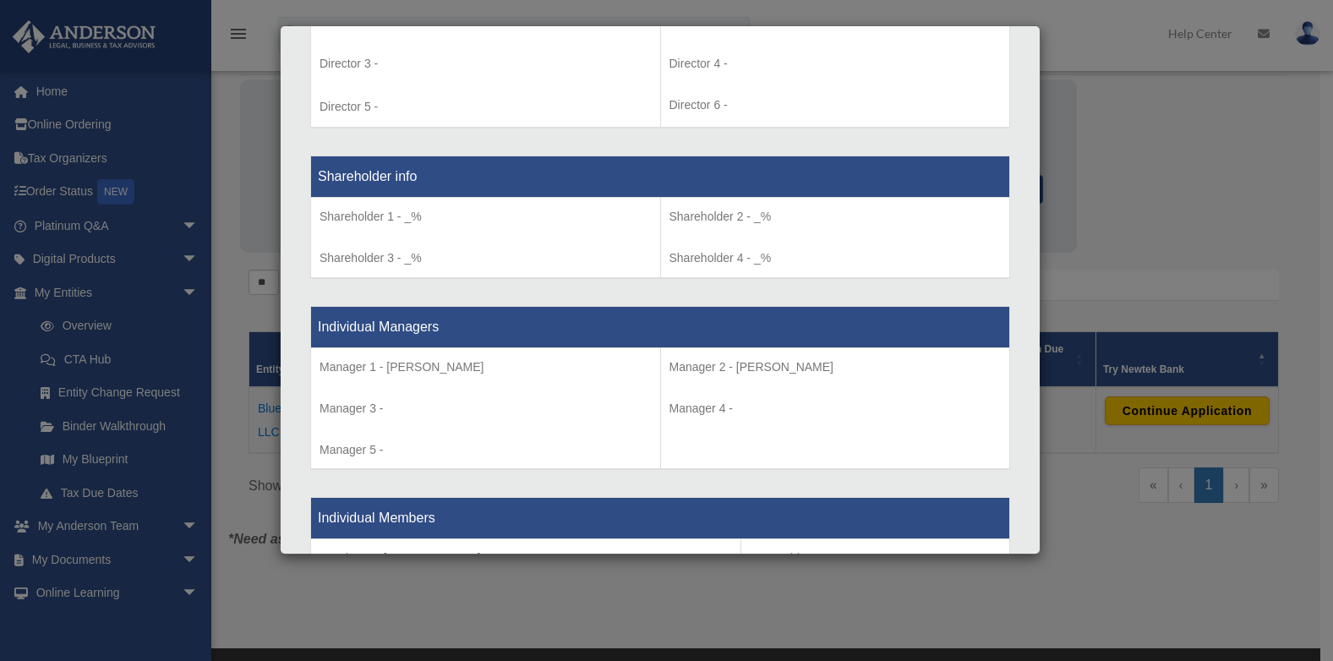
scroll to position [0, 0]
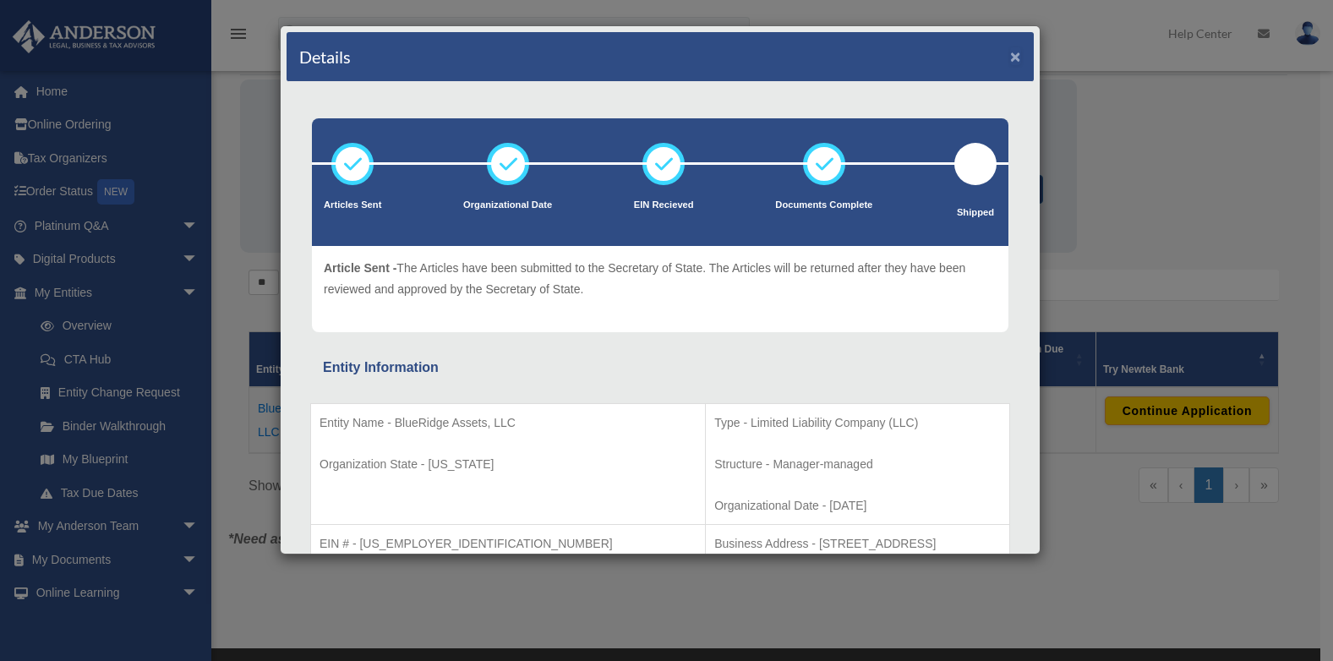
click at [1010, 59] on button "×" at bounding box center [1015, 56] width 11 height 18
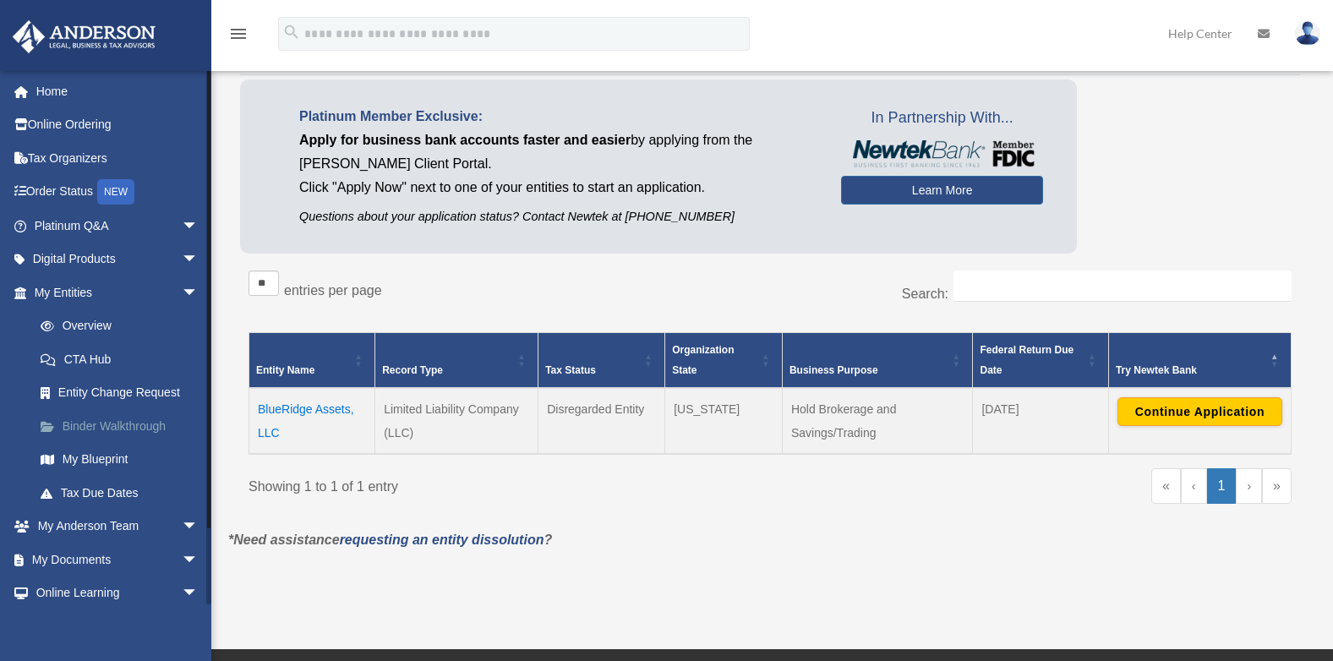
click at [157, 430] on link "Binder Walkthrough" at bounding box center [124, 426] width 200 height 34
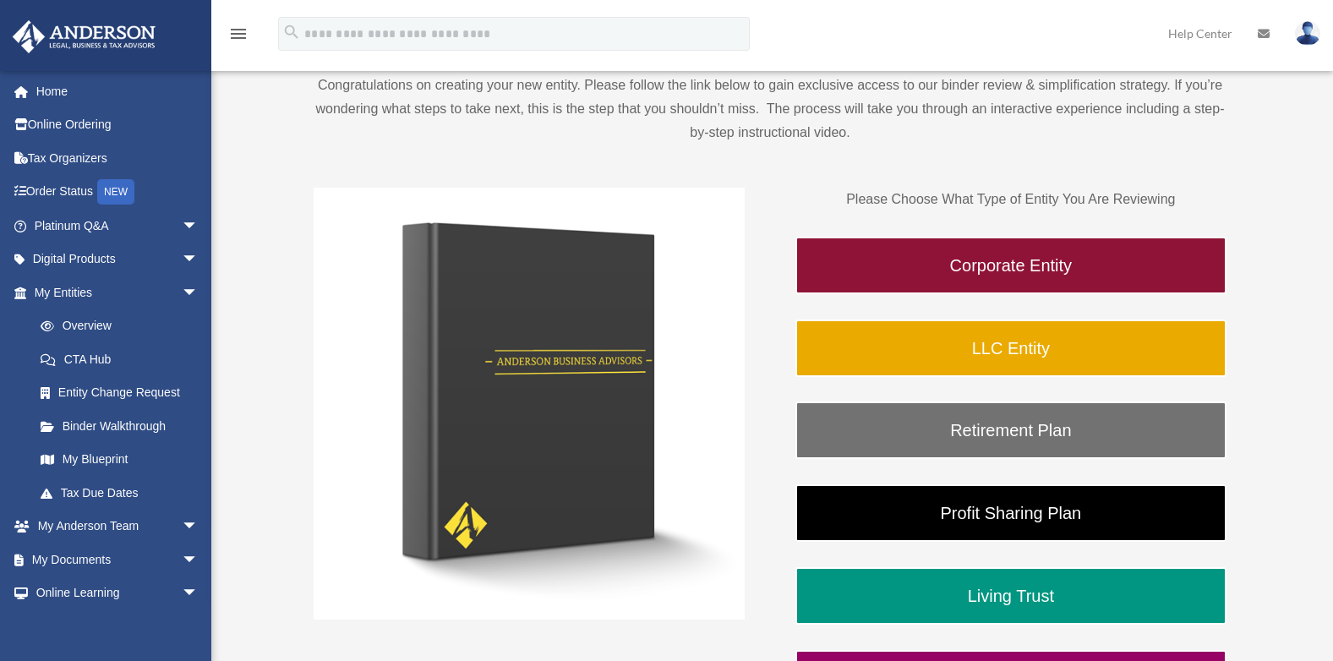
scroll to position [185, 0]
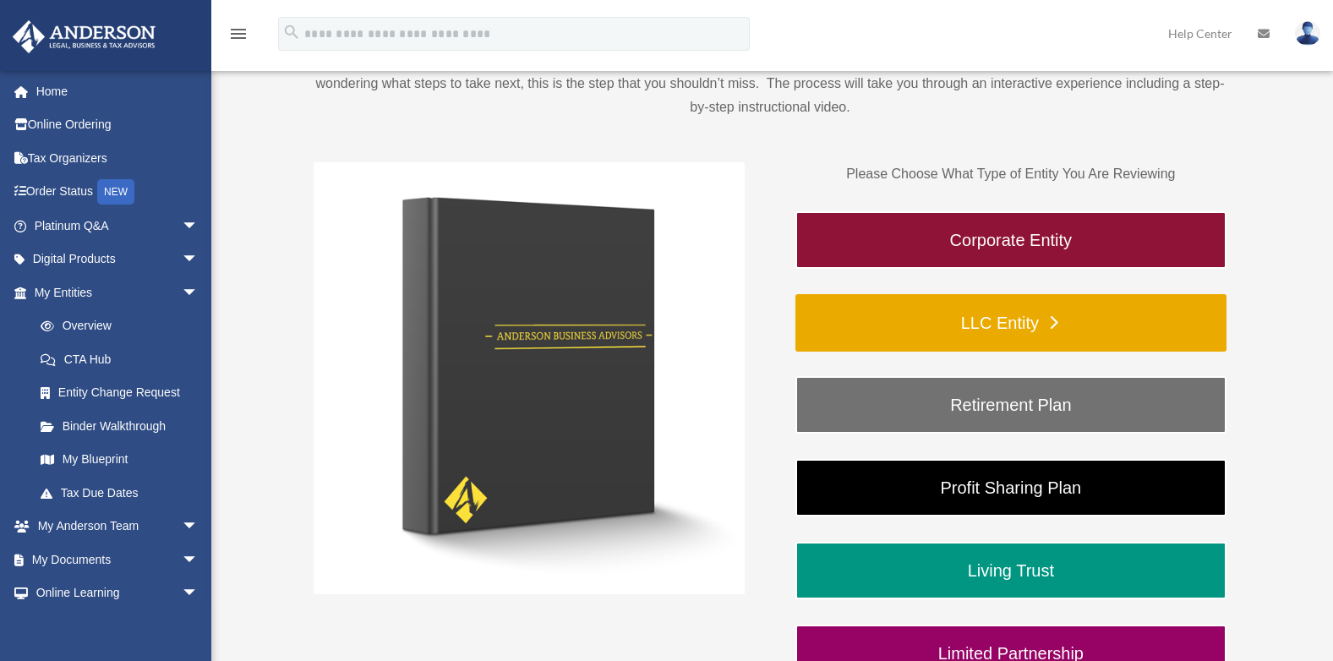
click at [1066, 316] on link "LLC Entity" at bounding box center [1010, 322] width 431 height 57
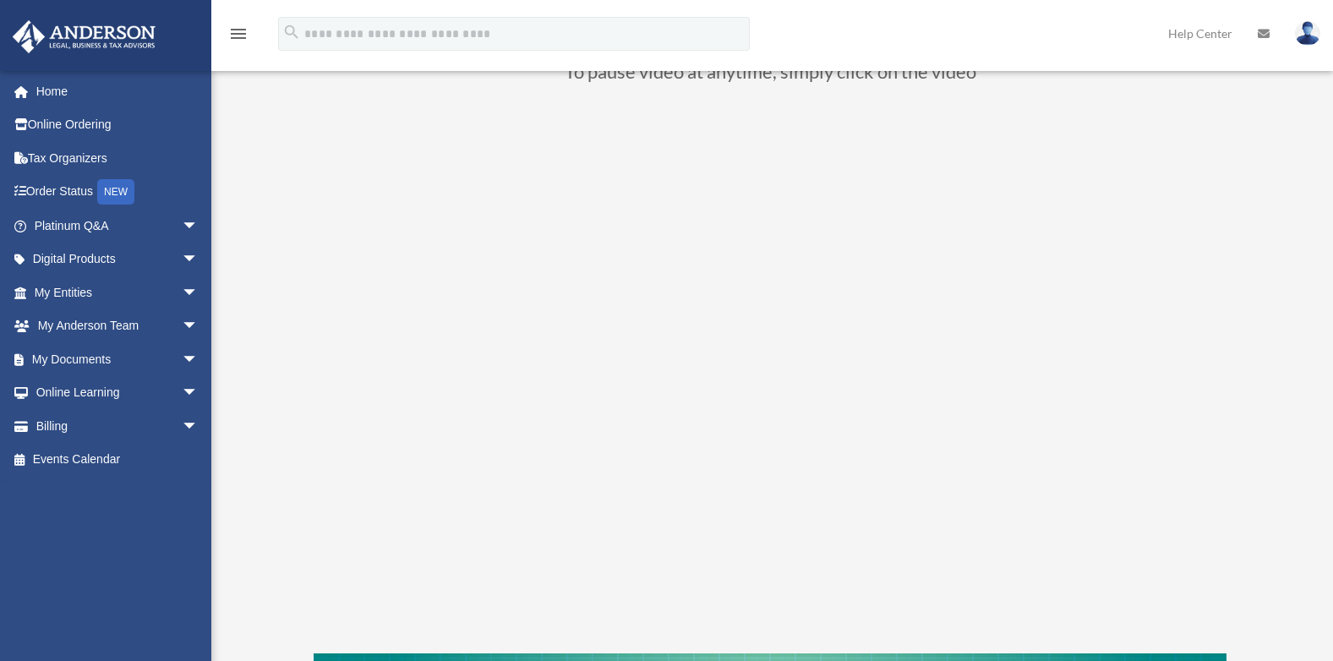
scroll to position [178, 0]
